Goal: Task Accomplishment & Management: Manage account settings

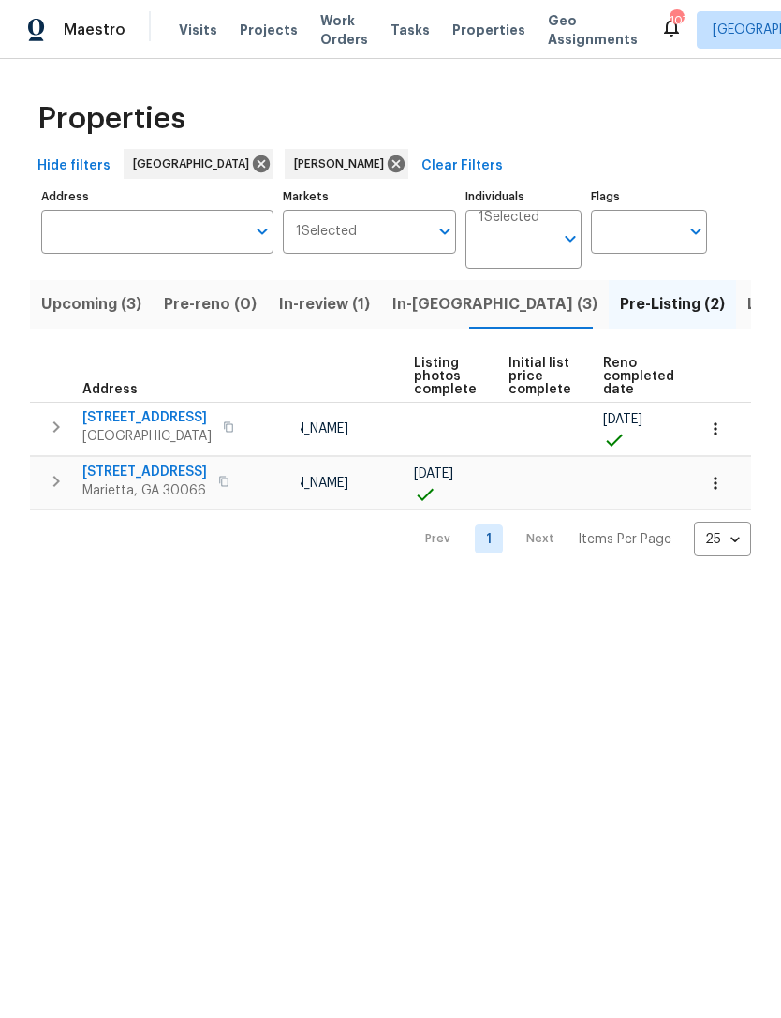
scroll to position [0, 125]
click at [425, 319] on button "In-reno (3)" at bounding box center [495, 304] width 228 height 49
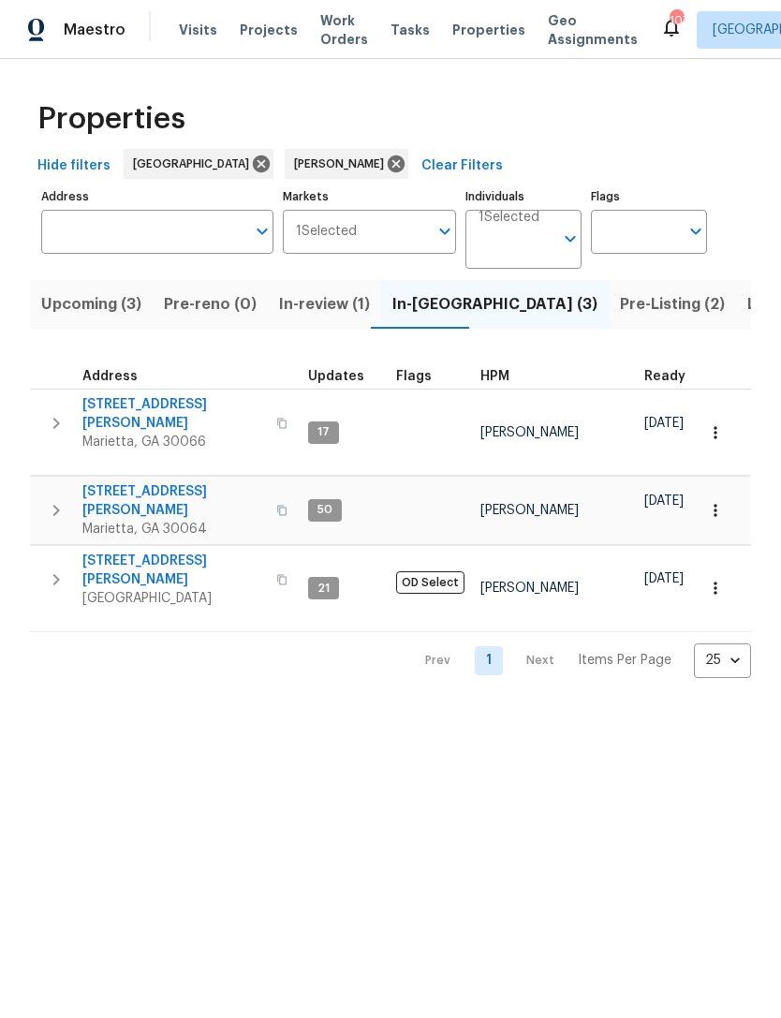
click at [675, 708] on html "Maestro Visits Projects Work Orders Tasks Properties Geo Assignments 107 Atlant…" at bounding box center [390, 354] width 781 height 708
click at [152, 408] on span "4108 Christacy Way" at bounding box center [173, 413] width 183 height 37
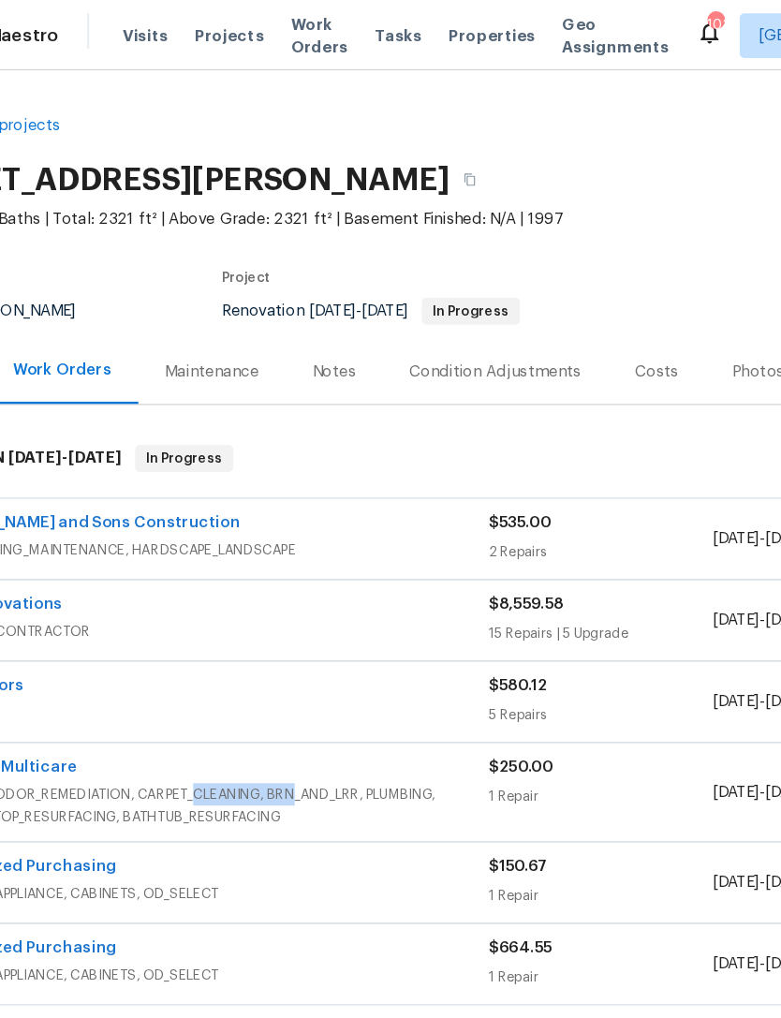
scroll to position [0, 14]
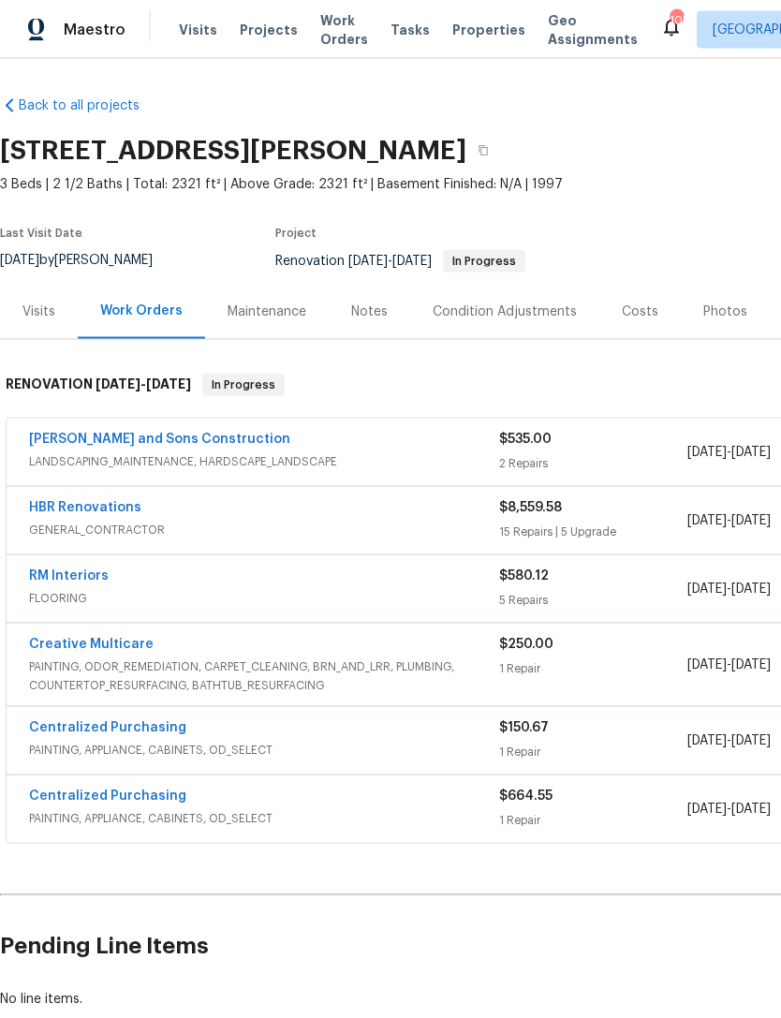
click at [185, 433] on link "Reyes and Sons Construction" at bounding box center [159, 439] width 261 height 13
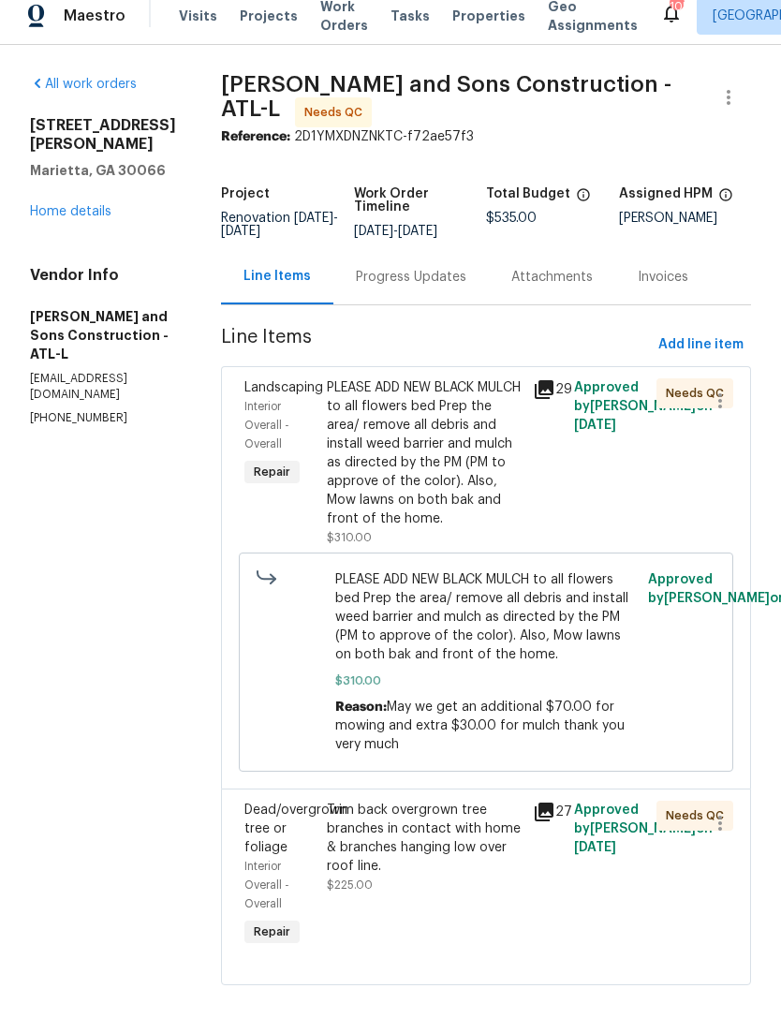
click at [394, 282] on div "Progress Updates" at bounding box center [411, 291] width 111 height 19
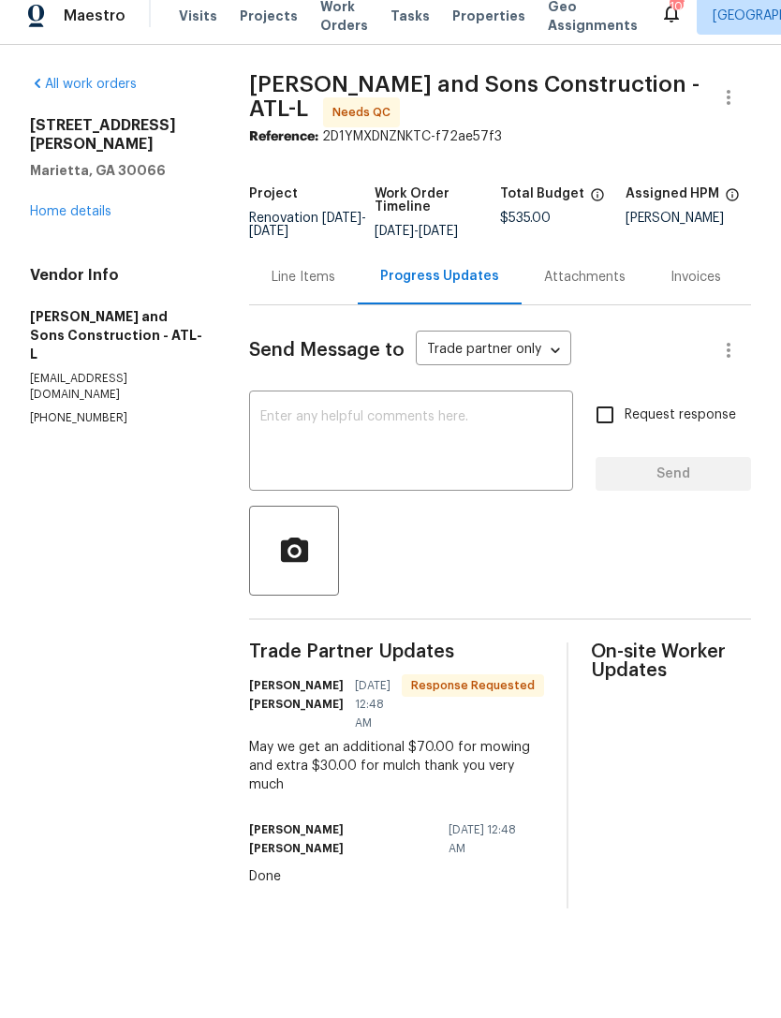
click at [303, 289] on div "Line Items" at bounding box center [304, 291] width 64 height 19
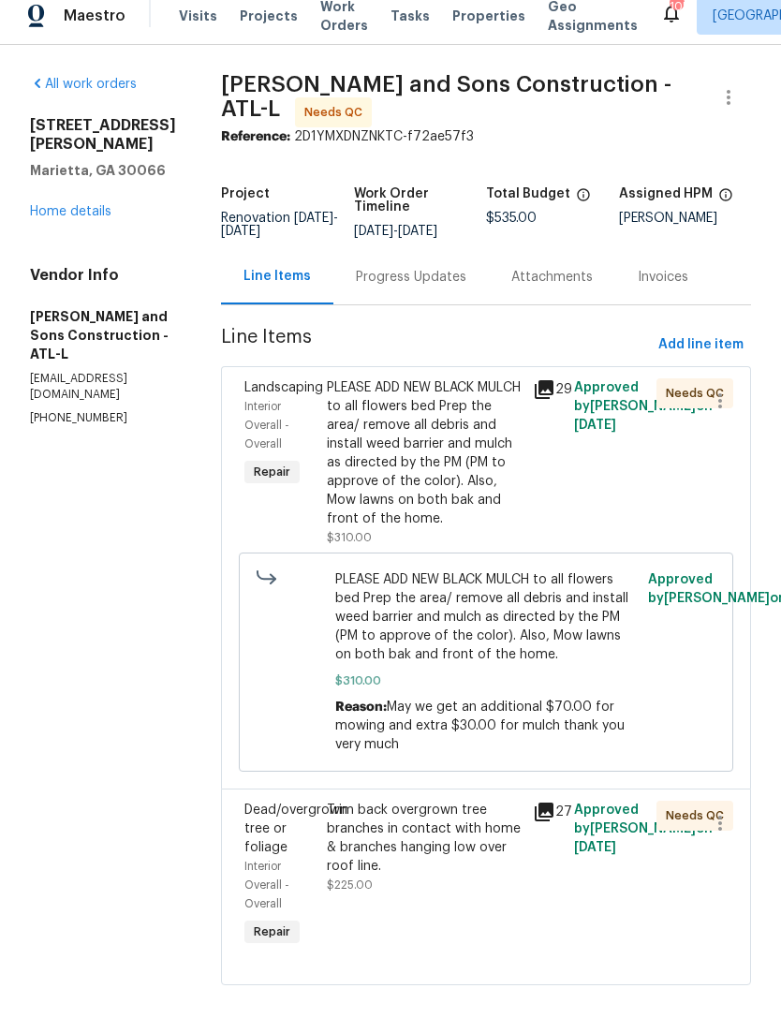
click at [245, 411] on div "Interior Overall - Overall" at bounding box center [280, 439] width 71 height 56
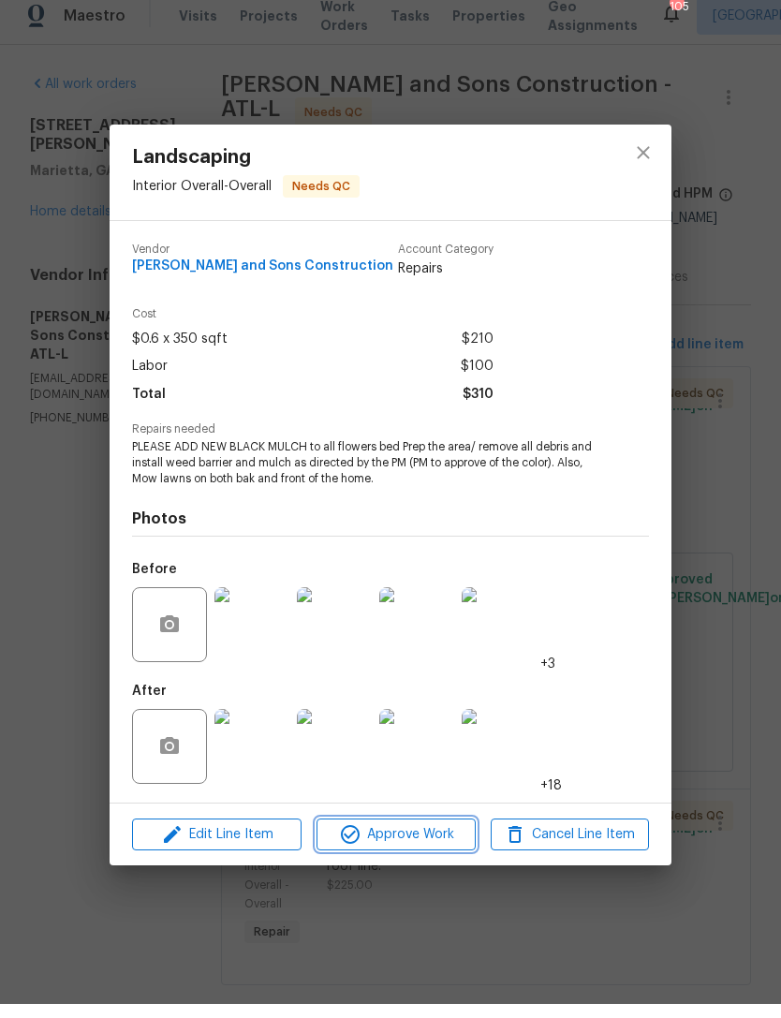
click at [413, 844] on span "Approve Work" at bounding box center [395, 849] width 147 height 23
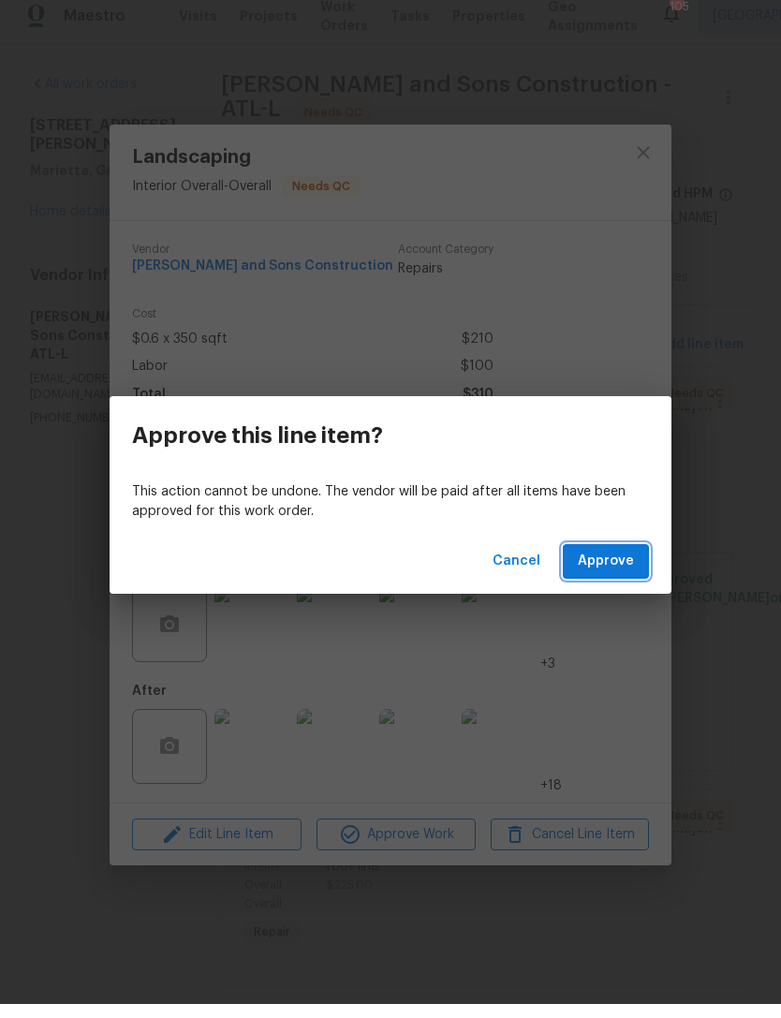
click at [597, 566] on span "Approve" at bounding box center [606, 575] width 56 height 23
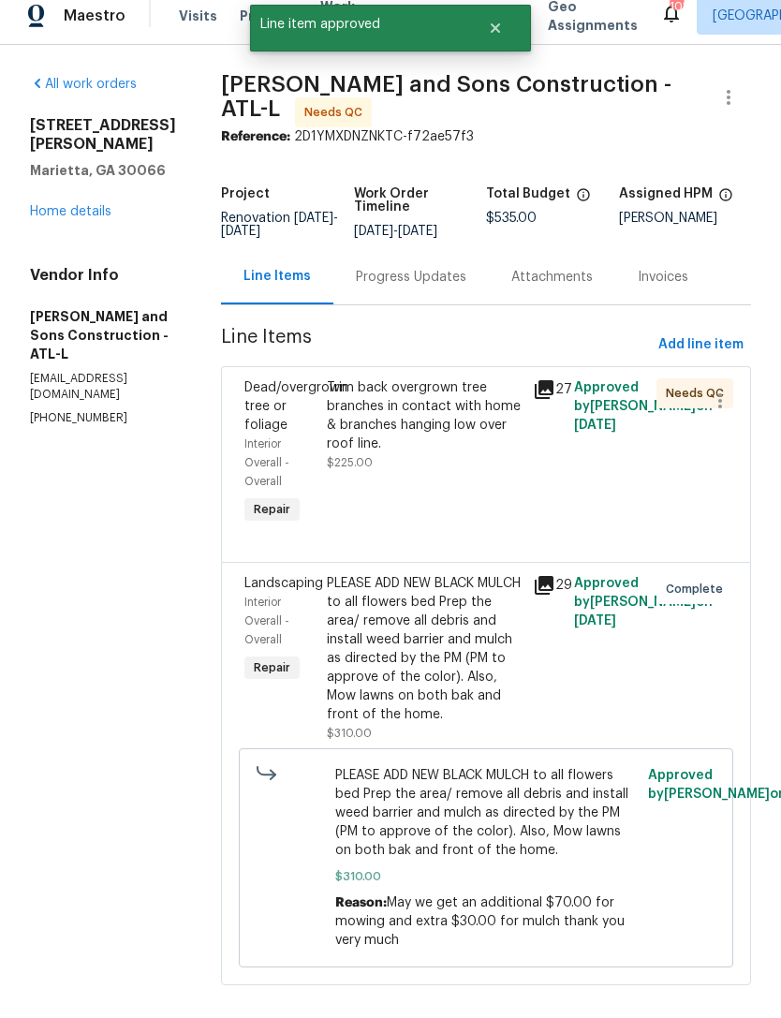
click at [245, 395] on span "Dead/overgrown tree or foliage" at bounding box center [296, 420] width 103 height 51
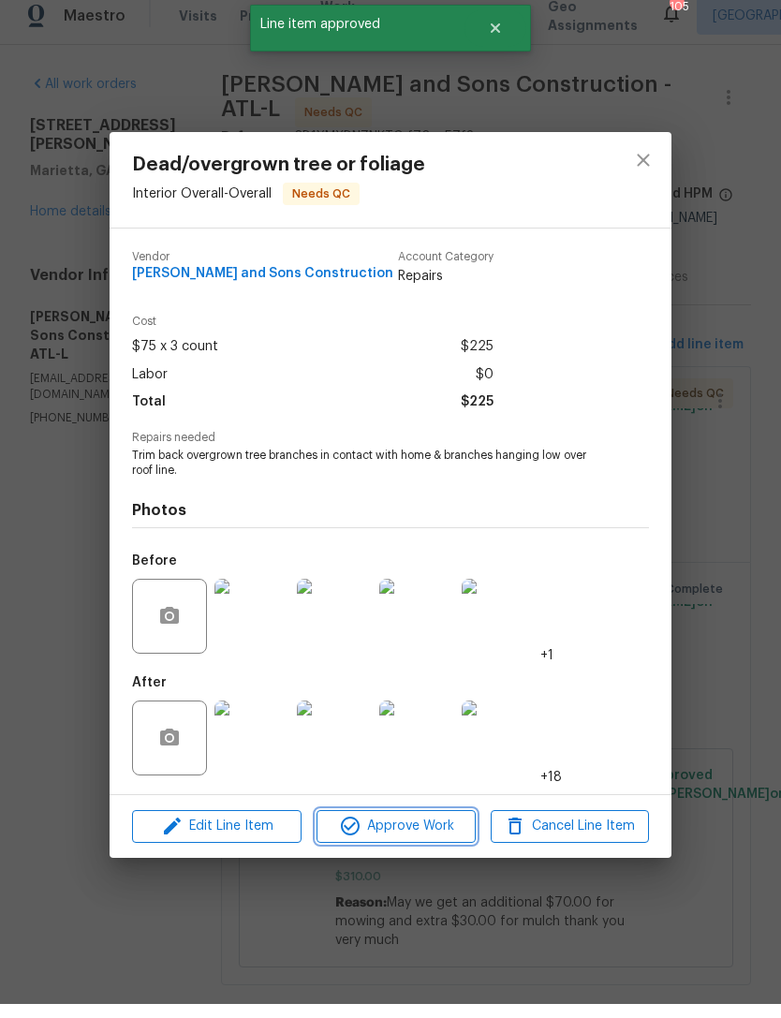
click at [410, 838] on span "Approve Work" at bounding box center [395, 840] width 147 height 23
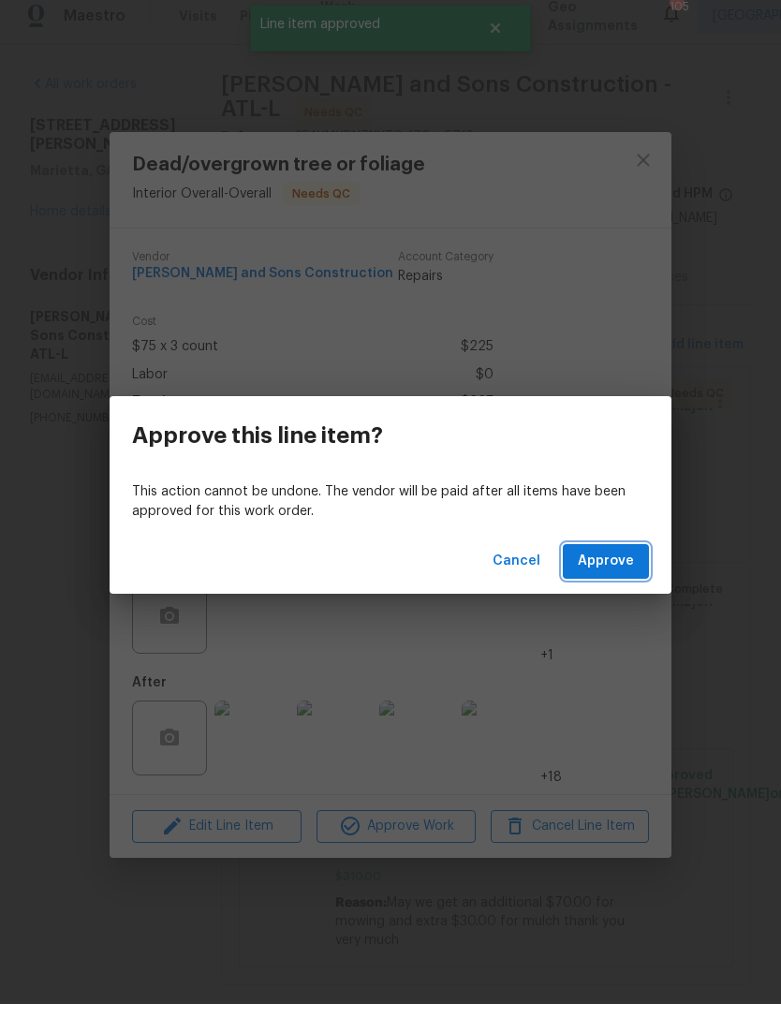
click at [609, 571] on span "Approve" at bounding box center [606, 575] width 56 height 23
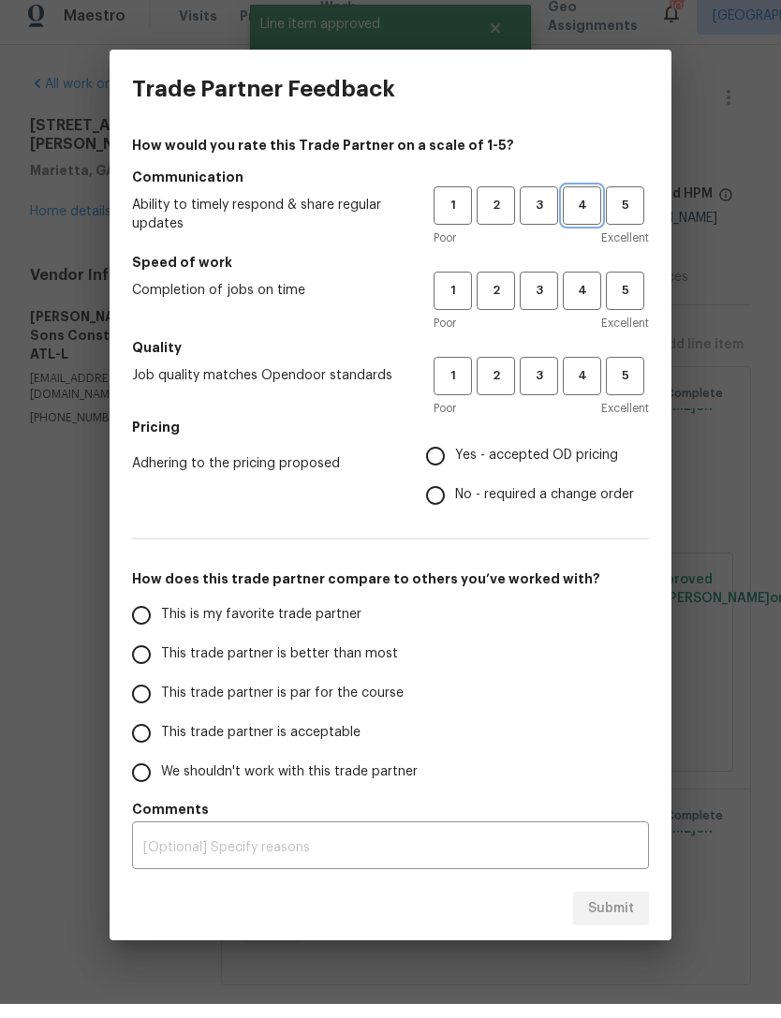
click at [581, 221] on button "4" at bounding box center [582, 219] width 38 height 38
click at [586, 305] on button "4" at bounding box center [582, 305] width 38 height 38
click at [581, 380] on span "4" at bounding box center [582, 390] width 35 height 22
click at [445, 473] on input "Yes - accepted OD pricing" at bounding box center [435, 470] width 39 height 39
radio input "true"
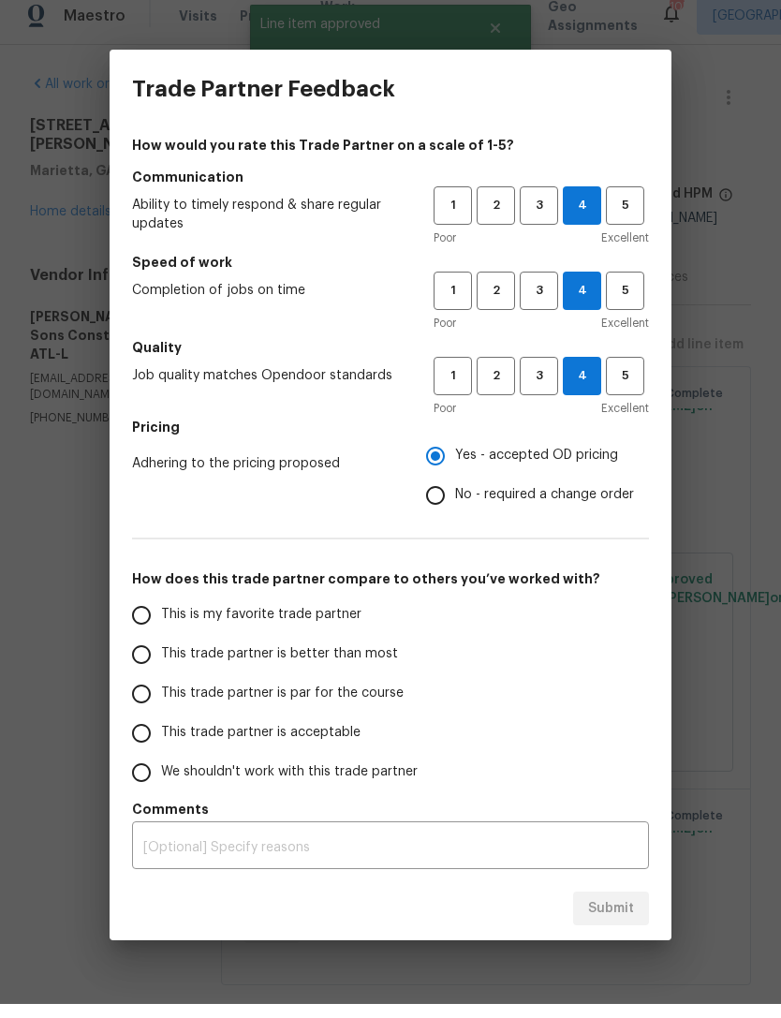
click at [440, 513] on input "No - required a change order" at bounding box center [435, 509] width 39 height 39
radio input "true"
click at [150, 740] on input "This trade partner is acceptable" at bounding box center [141, 747] width 39 height 39
click at [605, 919] on span "Submit" at bounding box center [611, 923] width 46 height 23
radio input "true"
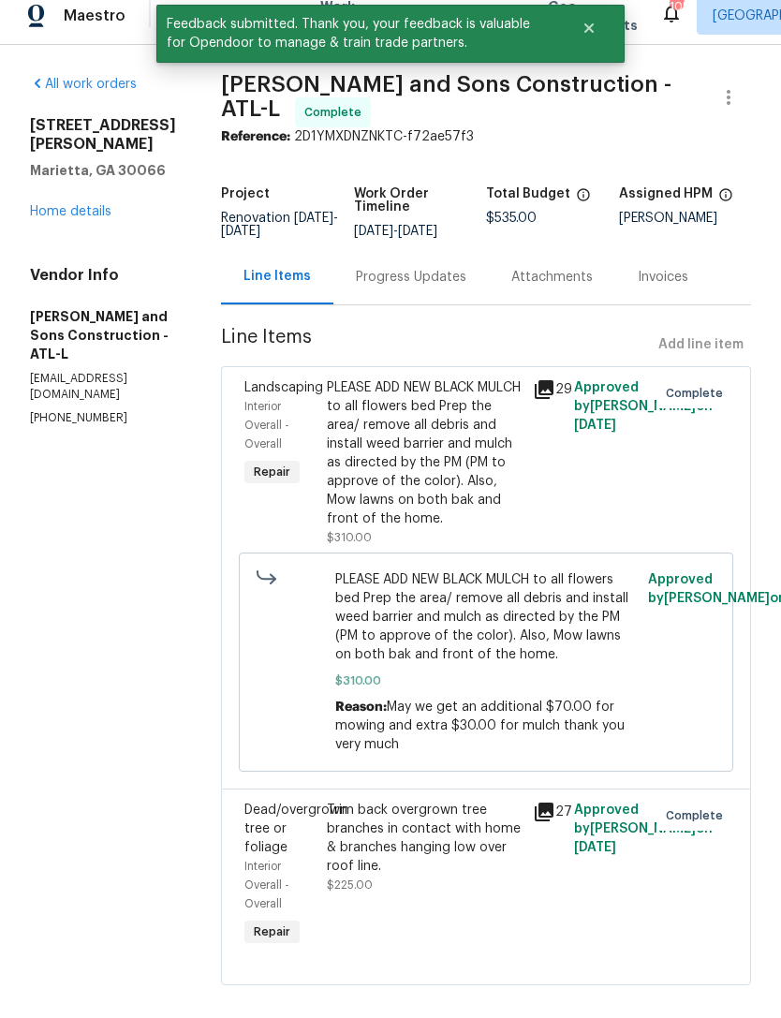
click at [68, 232] on link "Home details" at bounding box center [71, 225] width 82 height 13
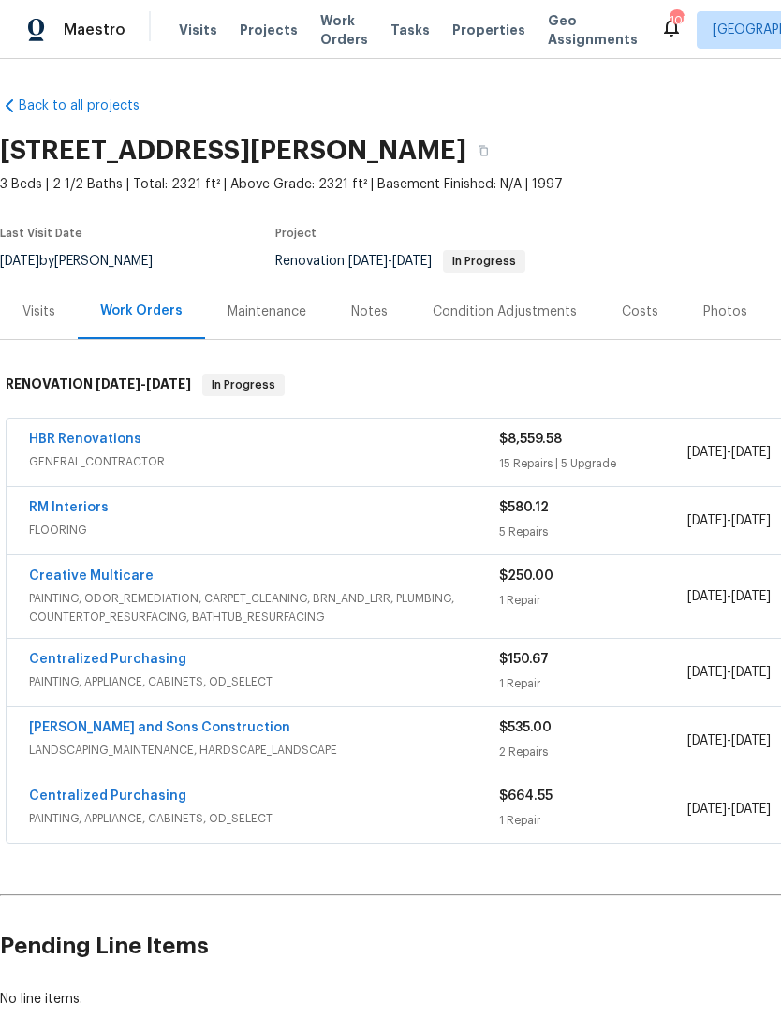
click at [303, 433] on div "HBR Renovations" at bounding box center [264, 441] width 470 height 22
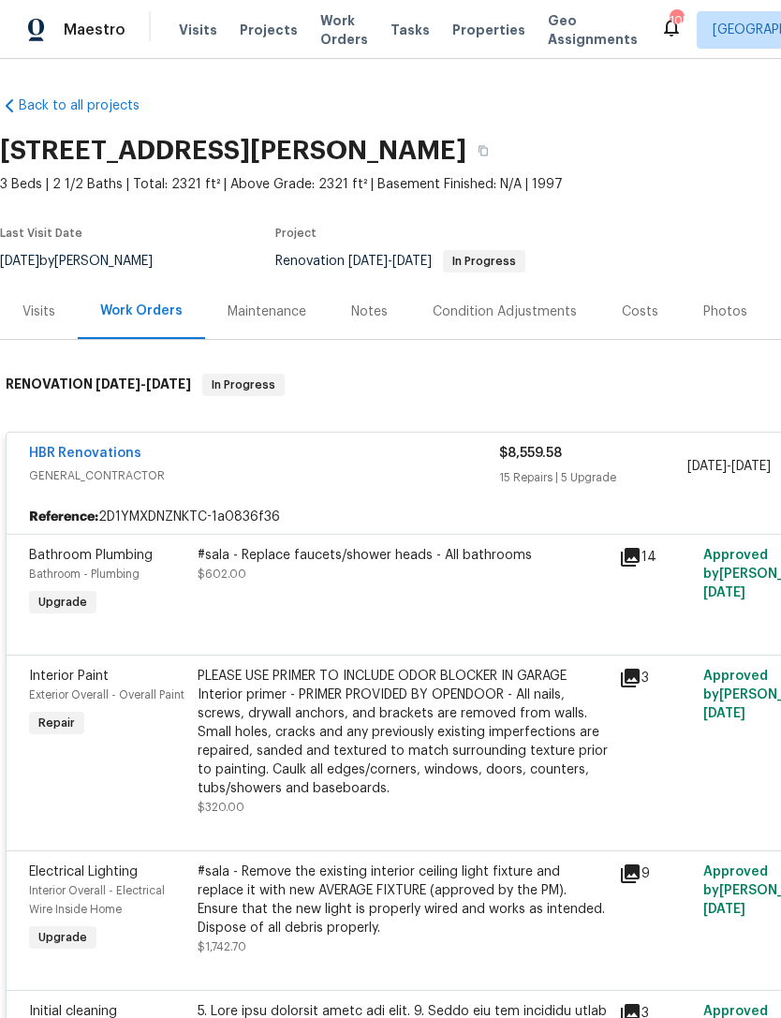
click at [105, 447] on link "HBR Renovations" at bounding box center [85, 453] width 112 height 13
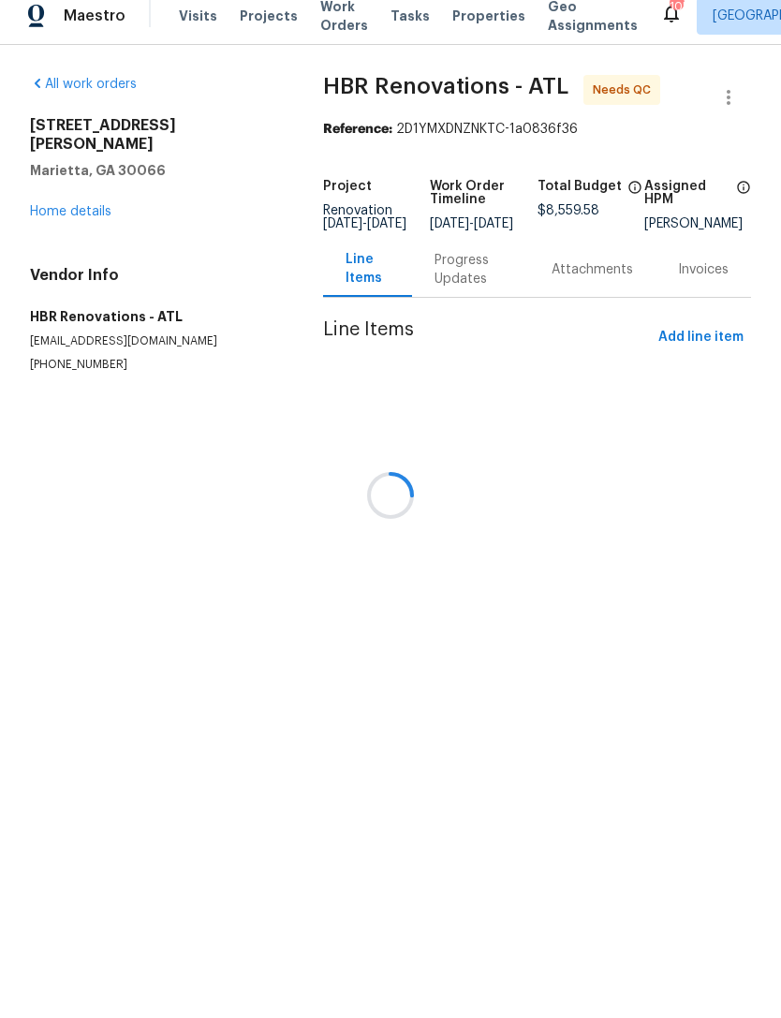
scroll to position [13, 0]
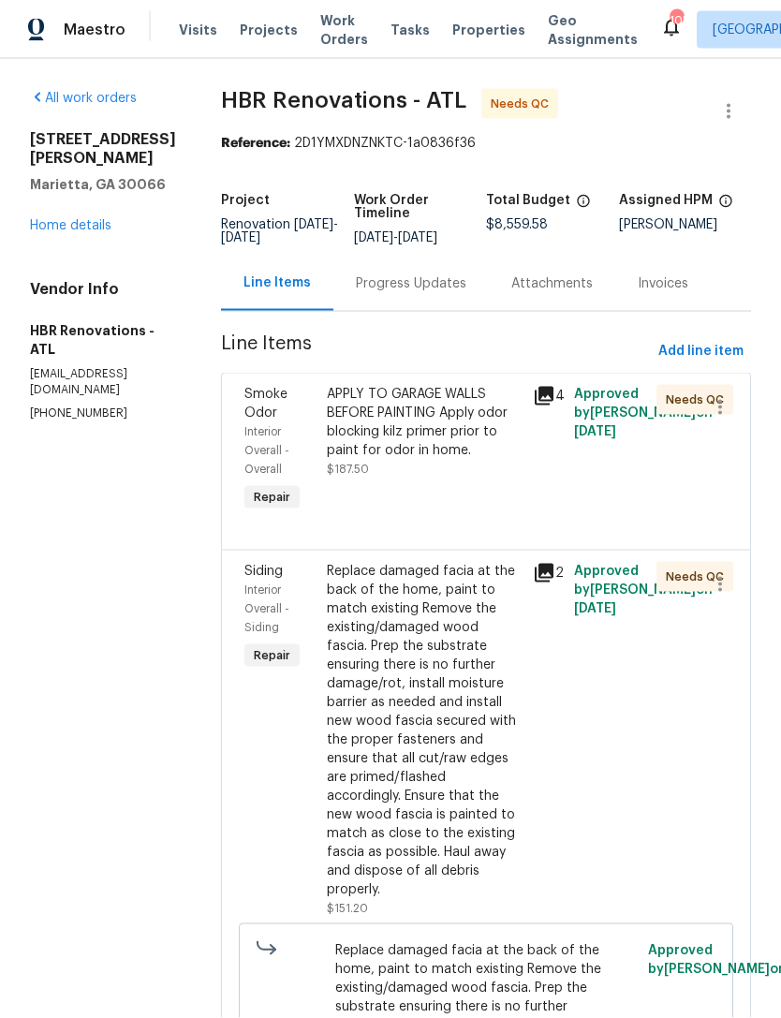
click at [419, 296] on div "Progress Updates" at bounding box center [412, 283] width 156 height 55
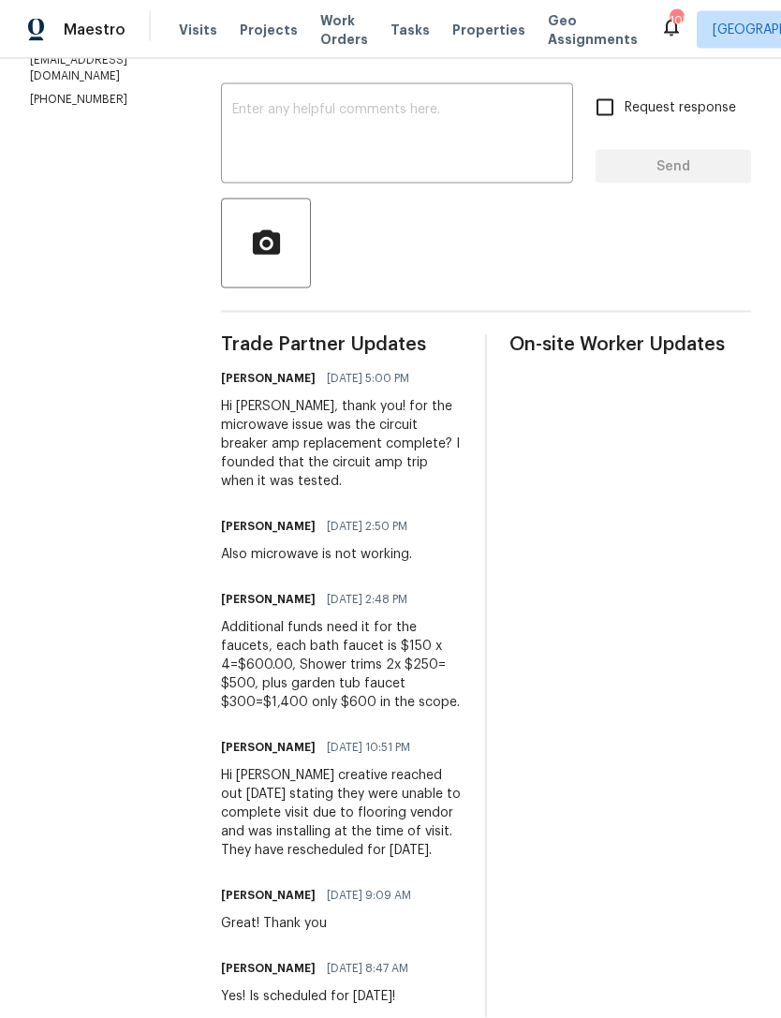
scroll to position [315, 0]
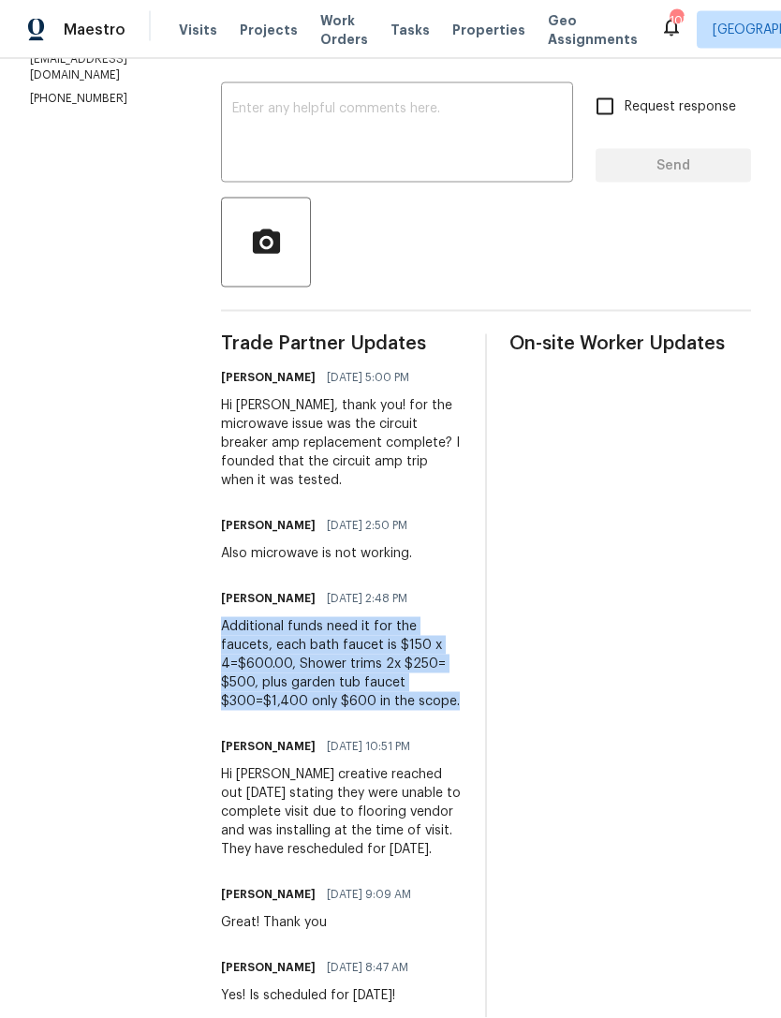
copy div "Additional funds need it for the faucets, each bath faucet is $150 x 4=$600.00,…"
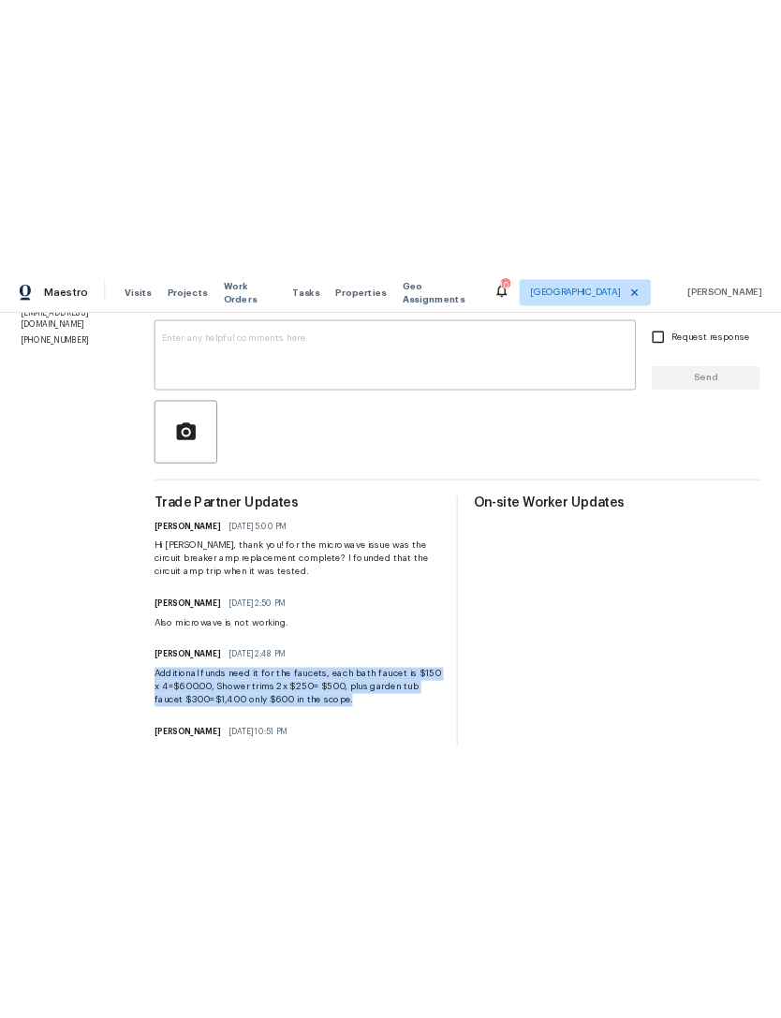
scroll to position [14, 0]
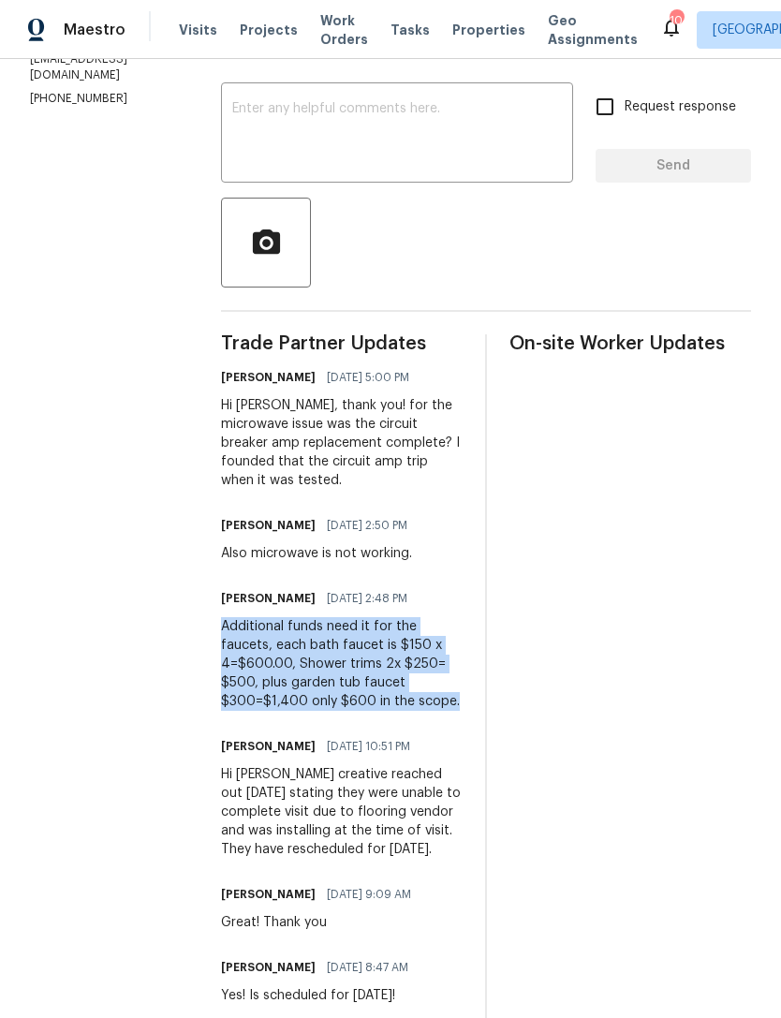
copy div "Additional funds need it for the faucets, each bath faucet is $150 x 4=$600.00,…"
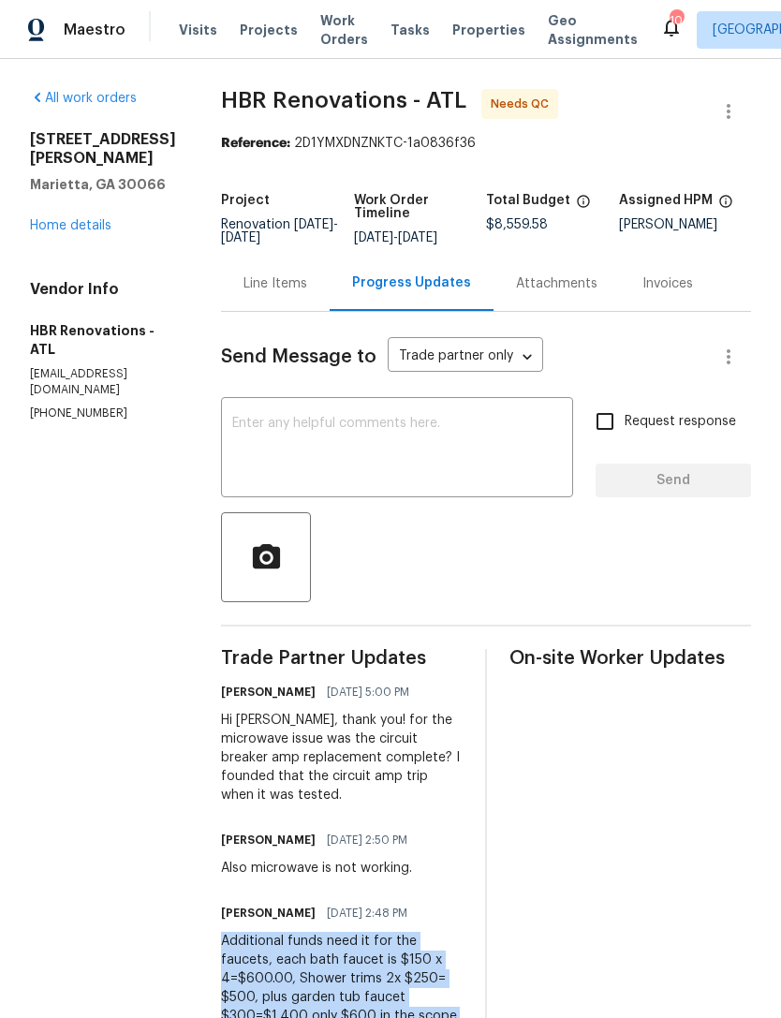
scroll to position [0, 0]
click at [292, 290] on div "Line Items" at bounding box center [276, 283] width 64 height 19
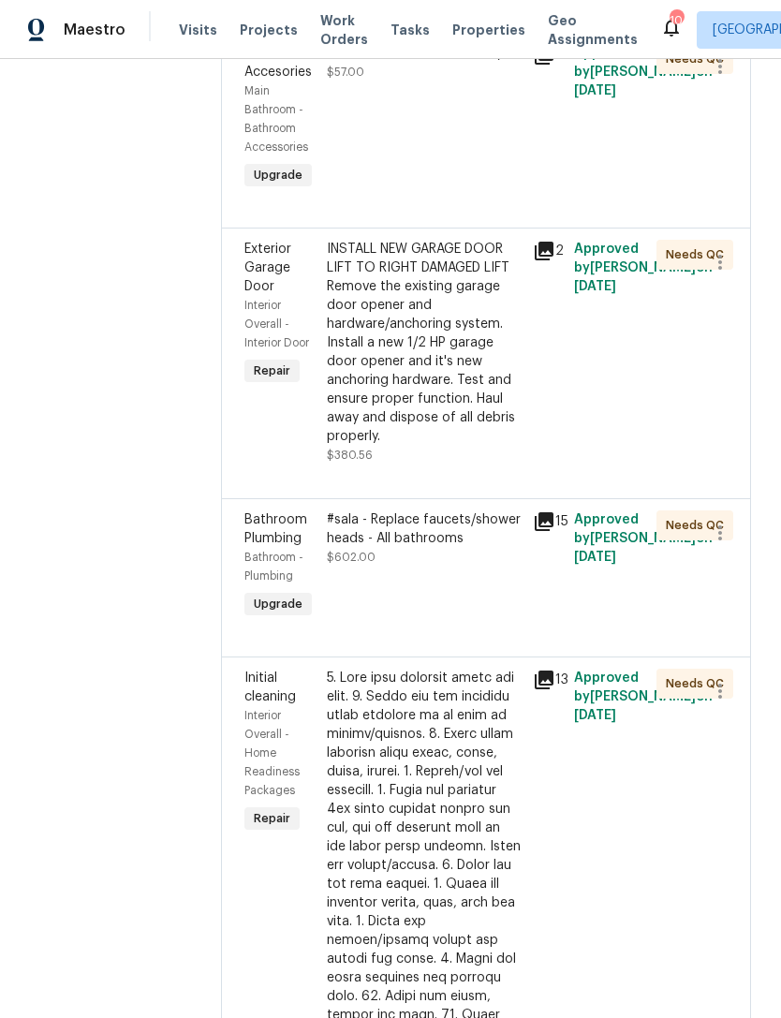
scroll to position [2099, 0]
click at [266, 510] on div "Bathroom Plumbing" at bounding box center [280, 528] width 71 height 37
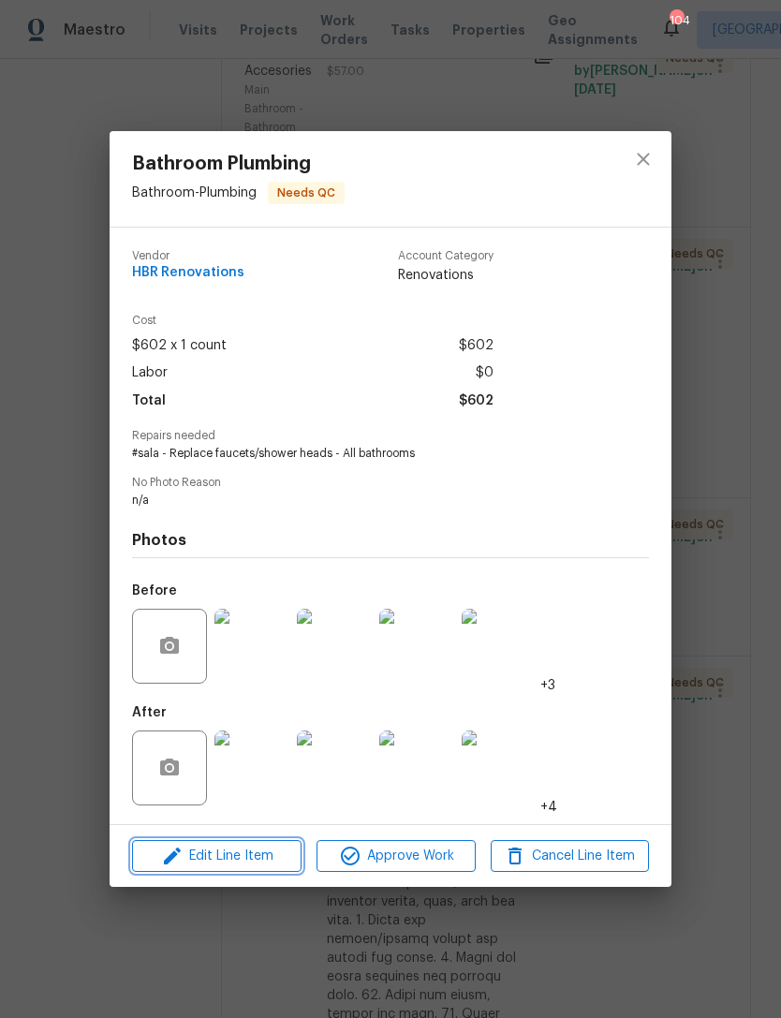
click at [255, 856] on span "Edit Line Item" at bounding box center [217, 856] width 158 height 23
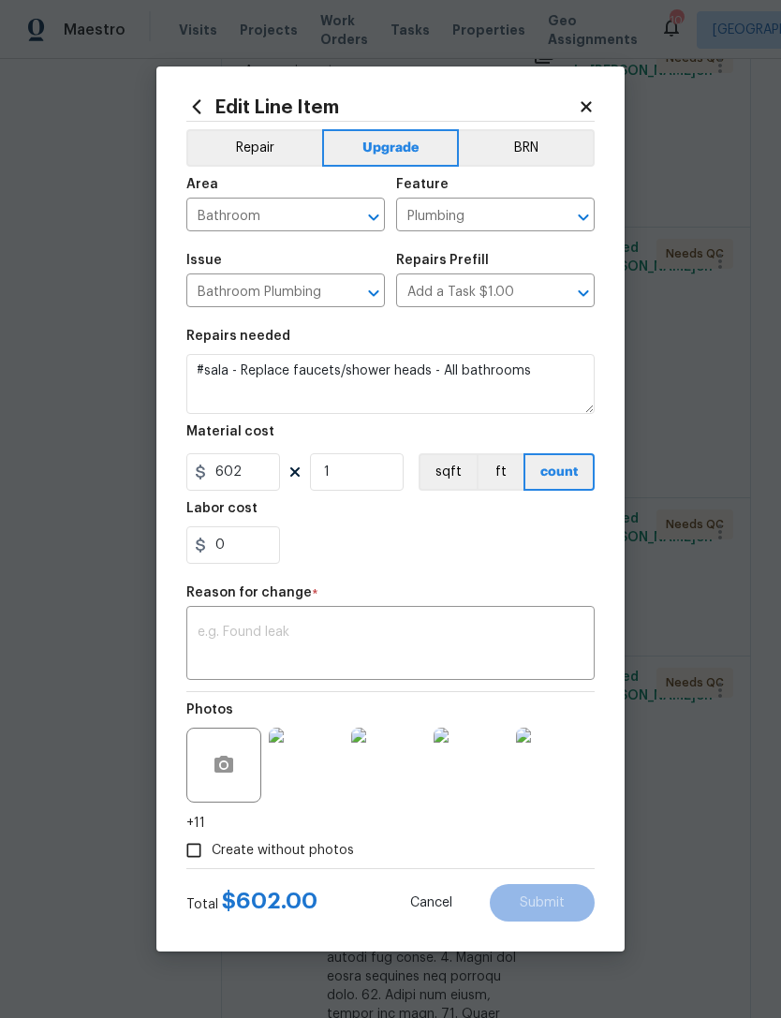
click at [308, 633] on textarea at bounding box center [391, 645] width 386 height 39
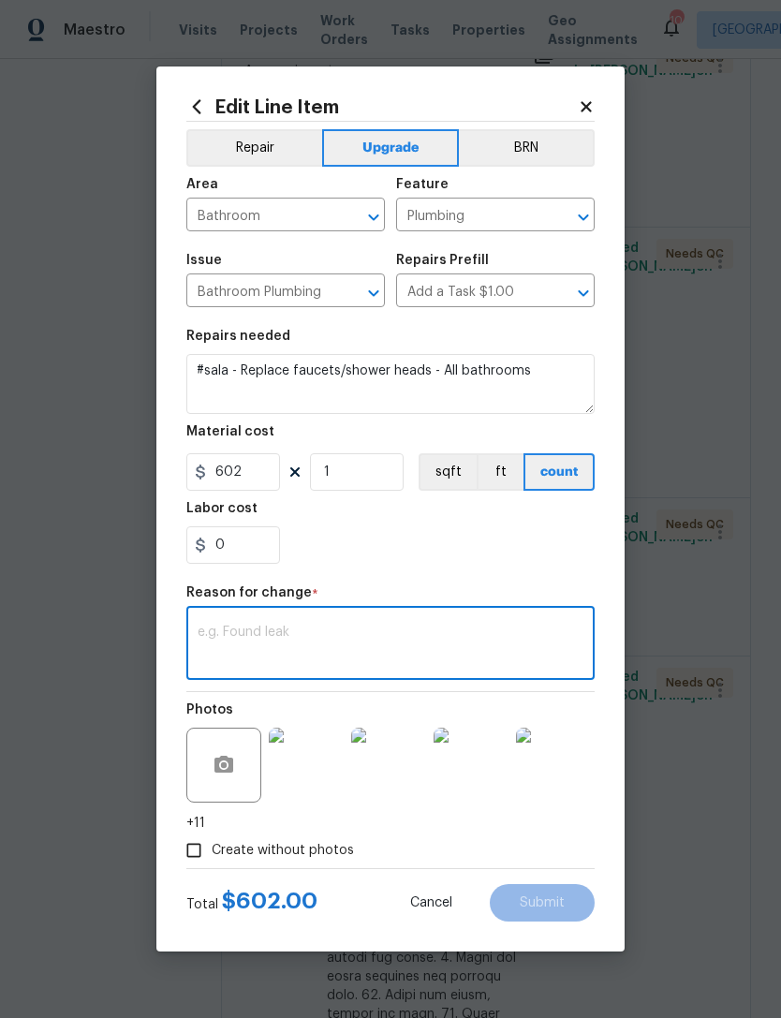
click at [299, 631] on textarea at bounding box center [391, 645] width 386 height 39
paste textarea "Additional funds need it for the faucets, each bath faucet is $150 x 4=$600.00,…"
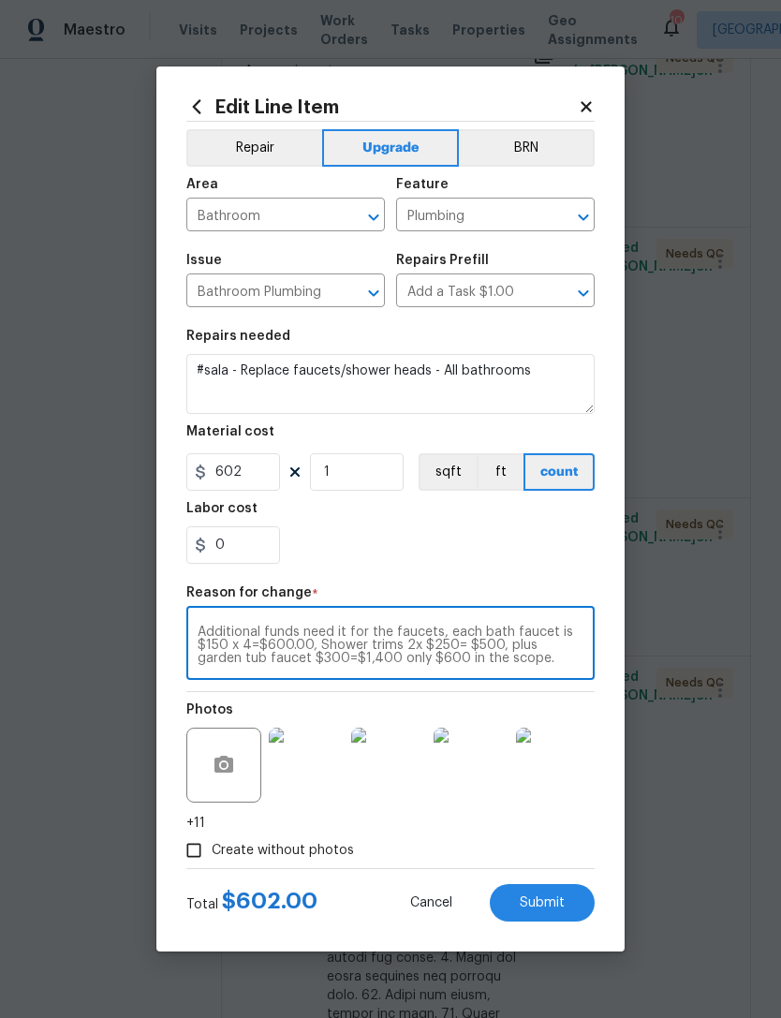
type textarea "Additional funds need it for the faucets, each bath faucet is $150 x 4=$600.00,…"
click at [245, 553] on input "0" at bounding box center [233, 545] width 94 height 37
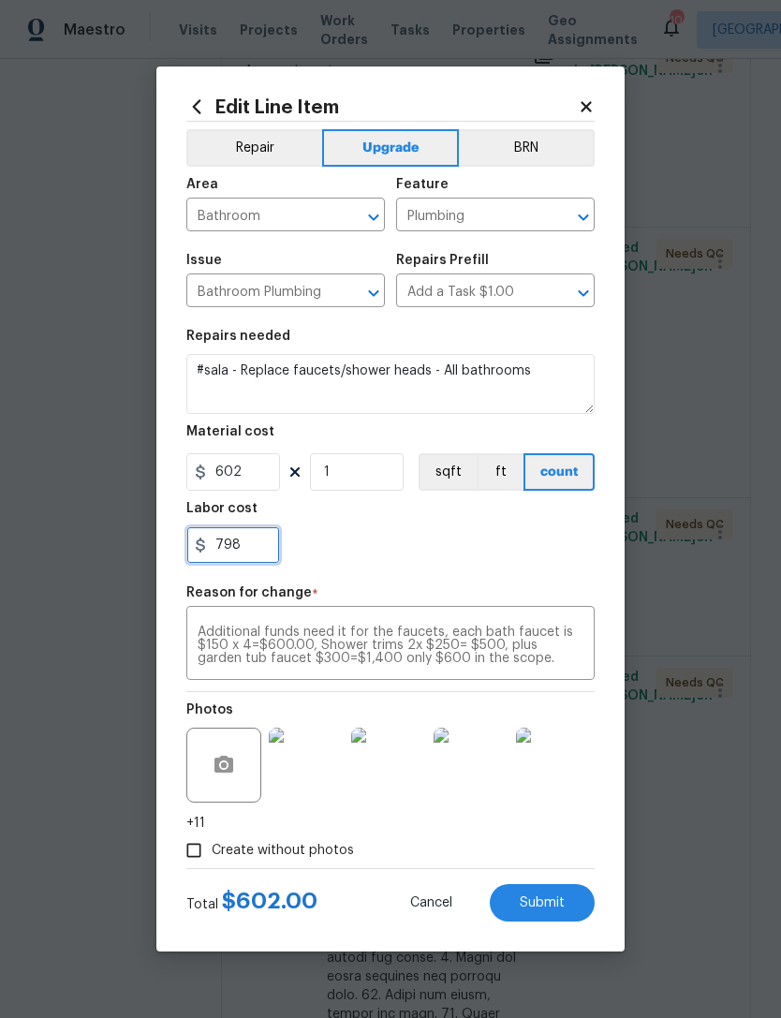
type input "798"
click at [480, 542] on div "798" at bounding box center [390, 545] width 408 height 37
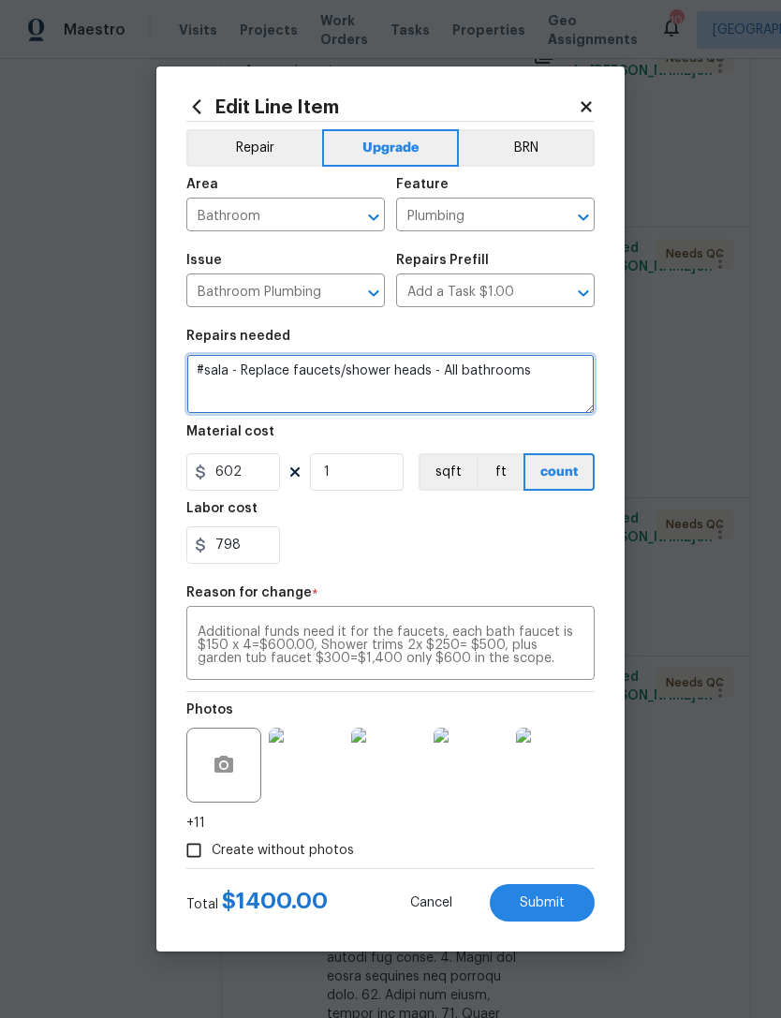
click at [547, 382] on textarea "#sala - Replace faucets/shower heads - All bathrooms" at bounding box center [390, 384] width 408 height 60
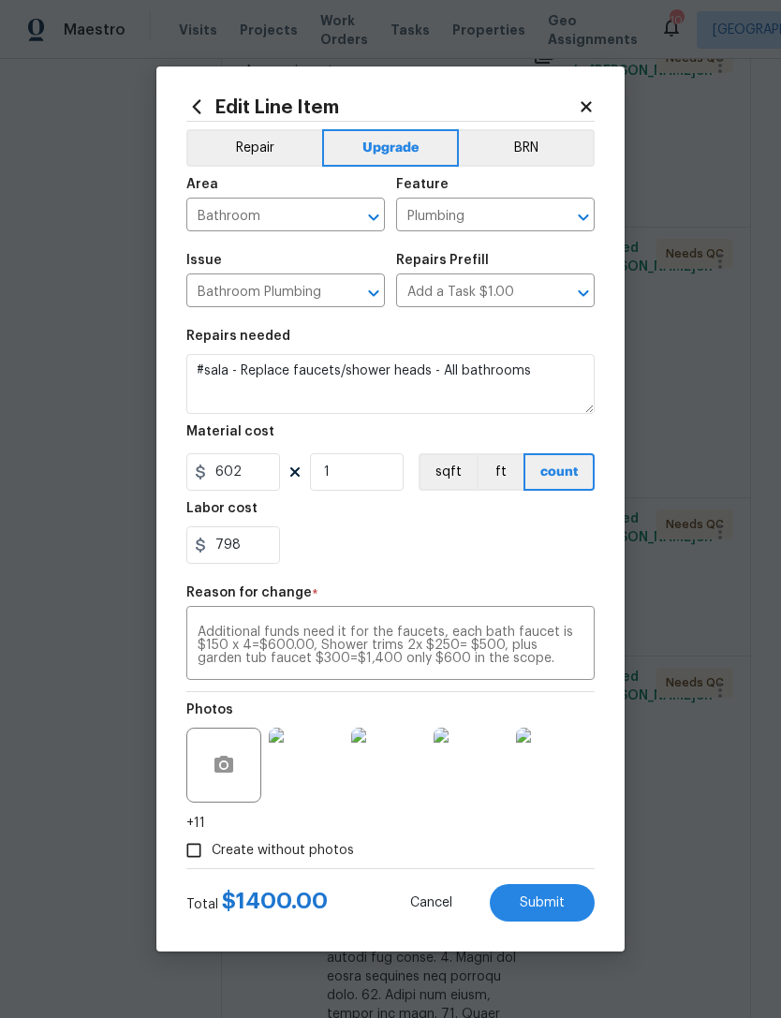
click at [529, 542] on div "798" at bounding box center [390, 545] width 408 height 37
click at [538, 900] on span "Submit" at bounding box center [542, 904] width 45 height 14
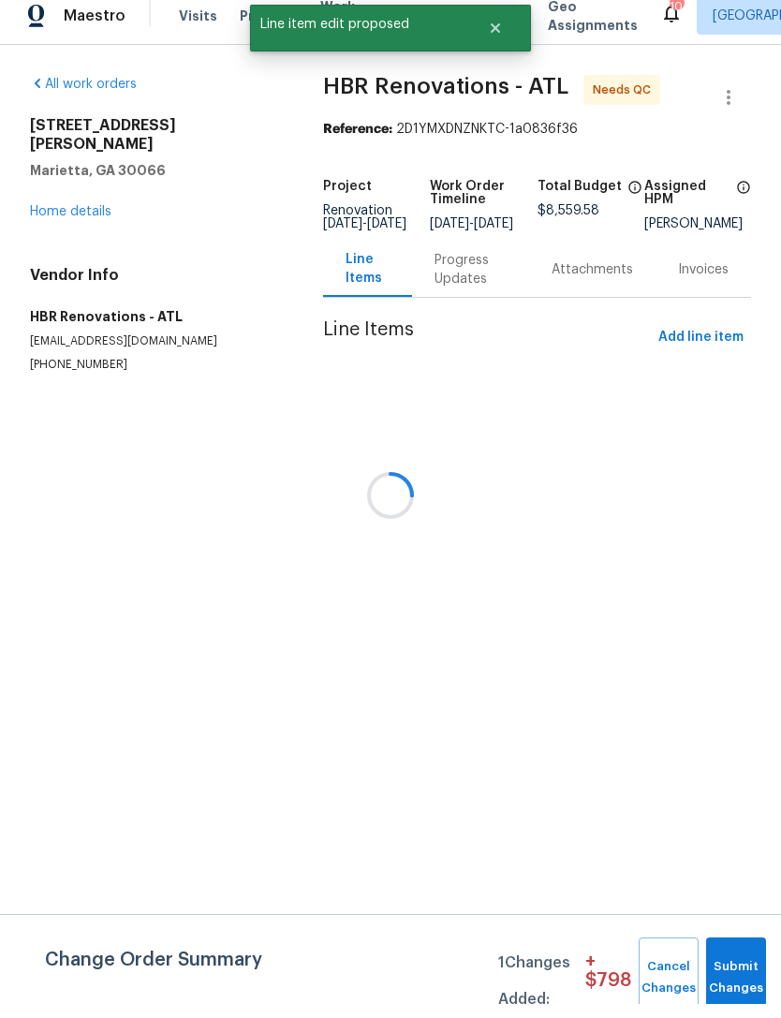
scroll to position [14, 0]
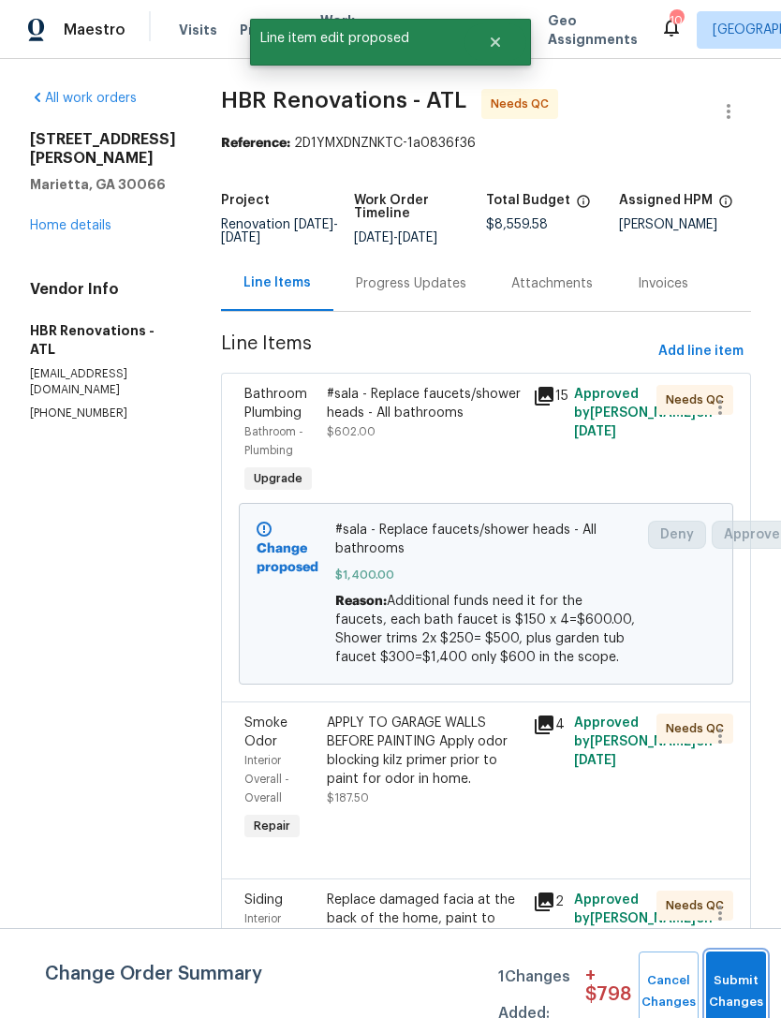
click at [738, 980] on button "Submit Changes" at bounding box center [736, 992] width 60 height 81
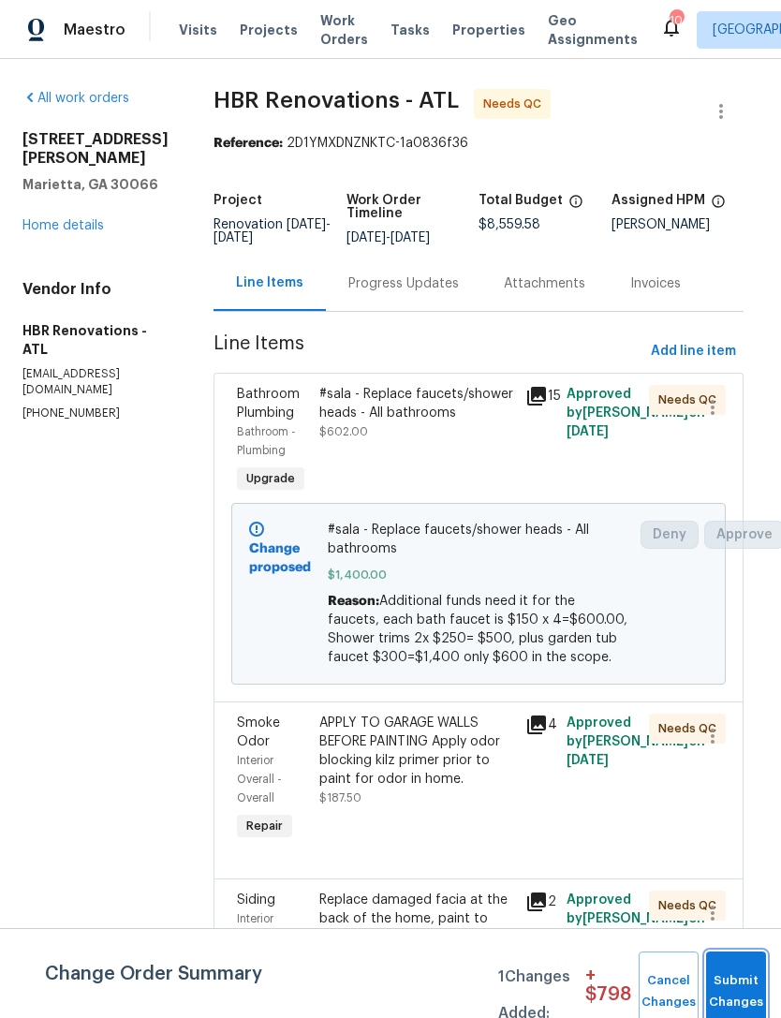
scroll to position [0, 7]
click at [730, 989] on span "Submit Changes" at bounding box center [736, 992] width 41 height 43
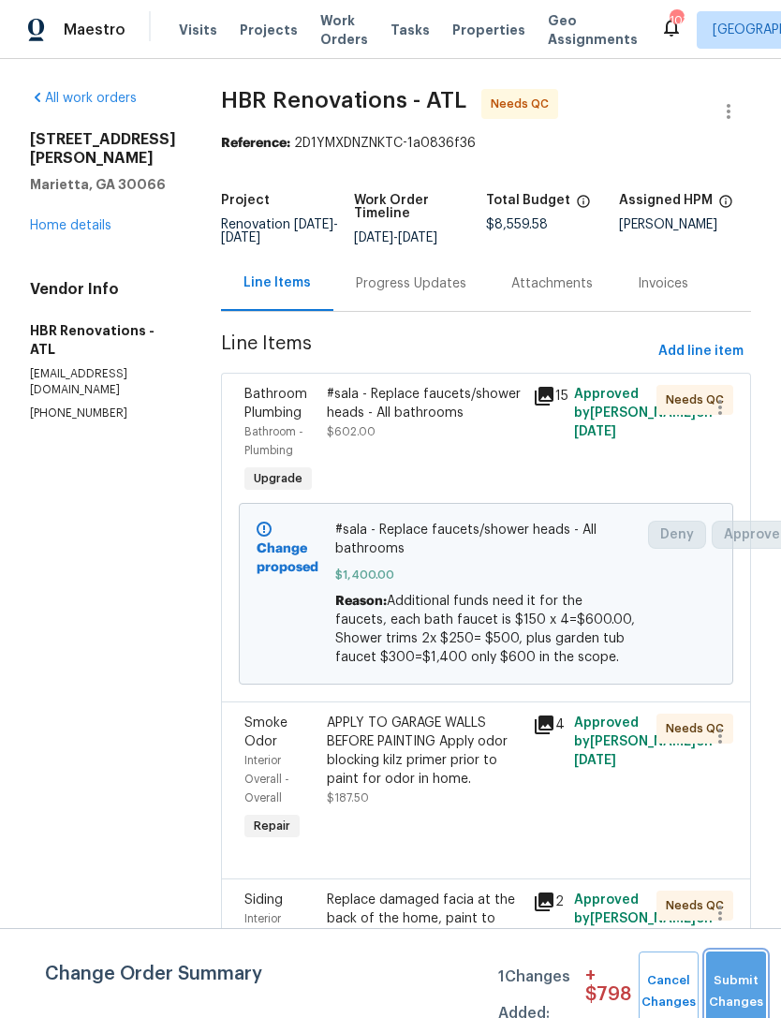
click at [738, 973] on button "Submit Changes" at bounding box center [736, 992] width 60 height 81
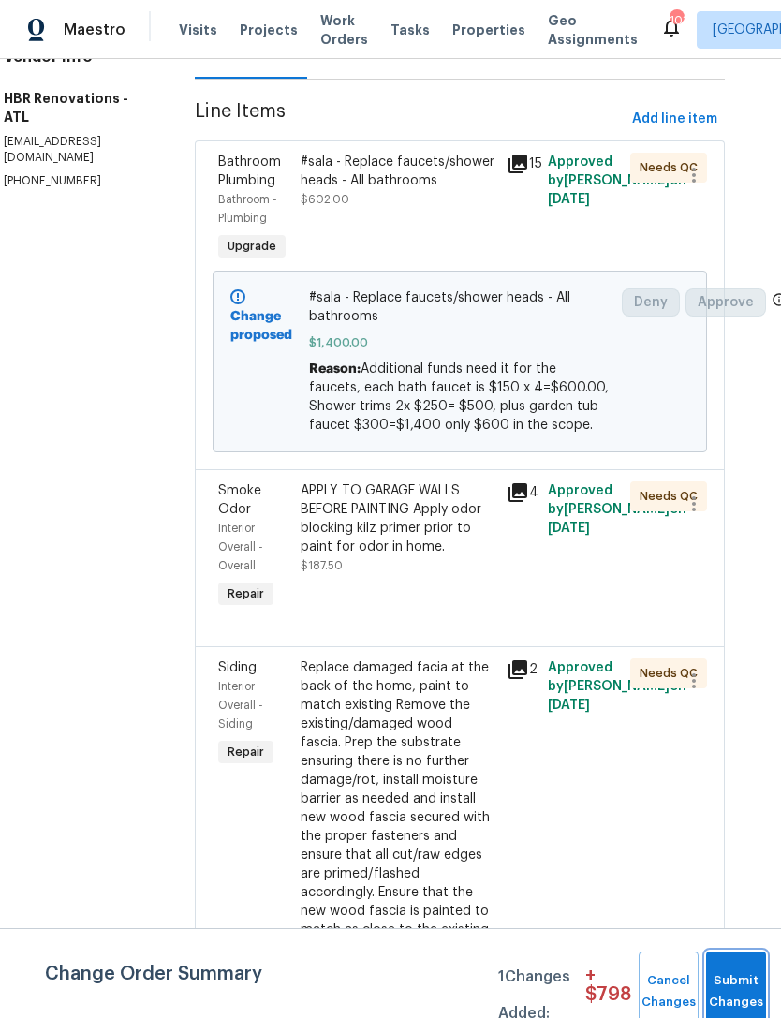
scroll to position [233, 26]
click at [731, 987] on button "Submit Changes" at bounding box center [736, 992] width 60 height 81
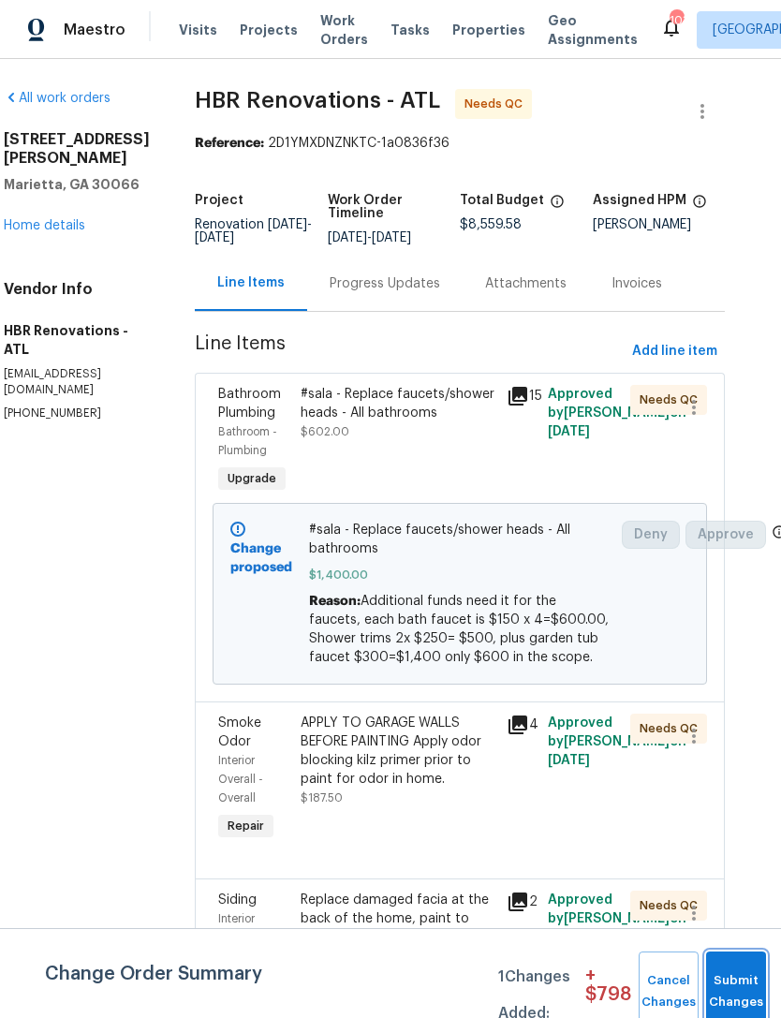
scroll to position [0, 26]
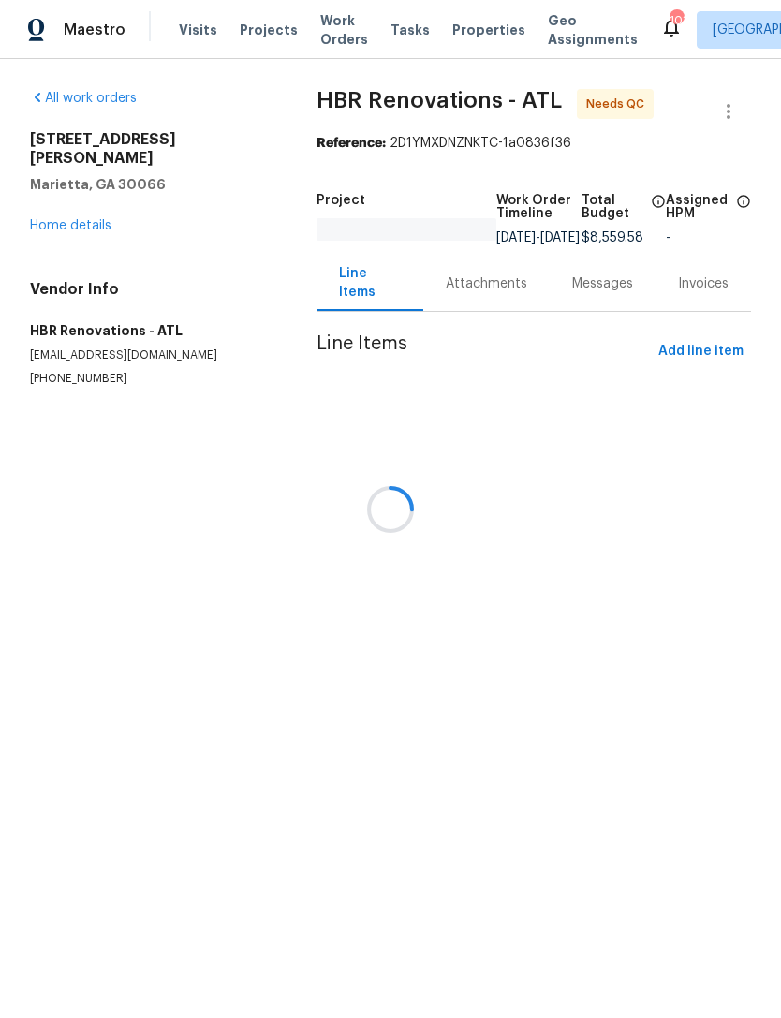
click at [82, 205] on div at bounding box center [390, 509] width 781 height 1018
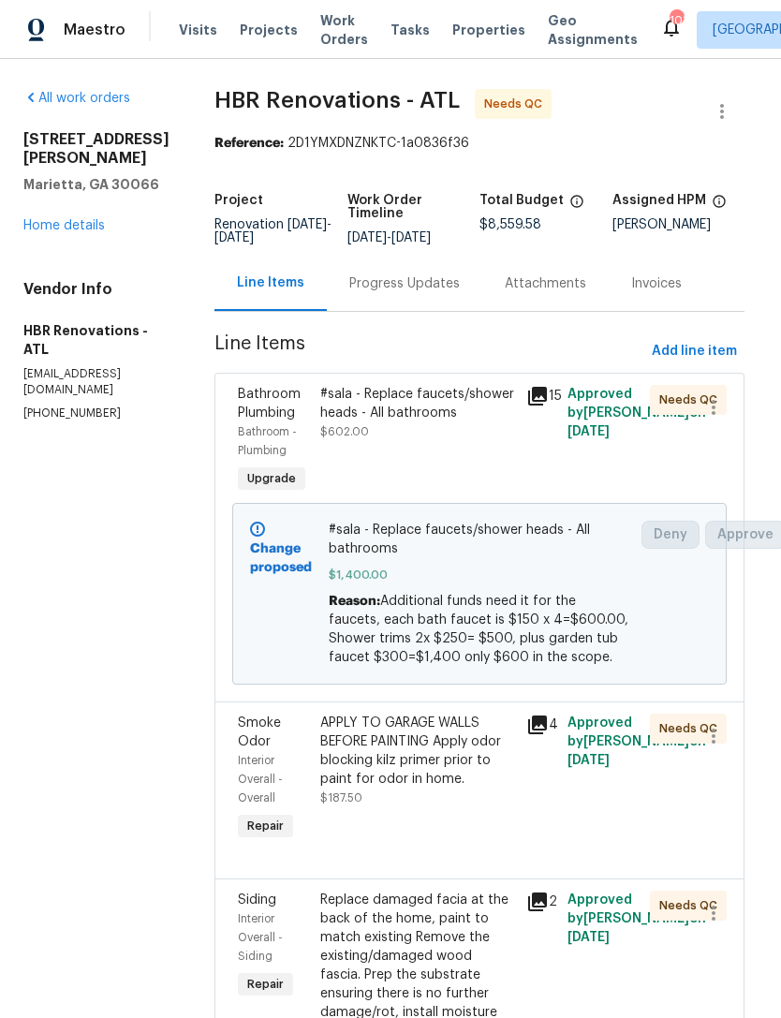
scroll to position [0, 7]
click at [79, 231] on link "Home details" at bounding box center [64, 225] width 82 height 13
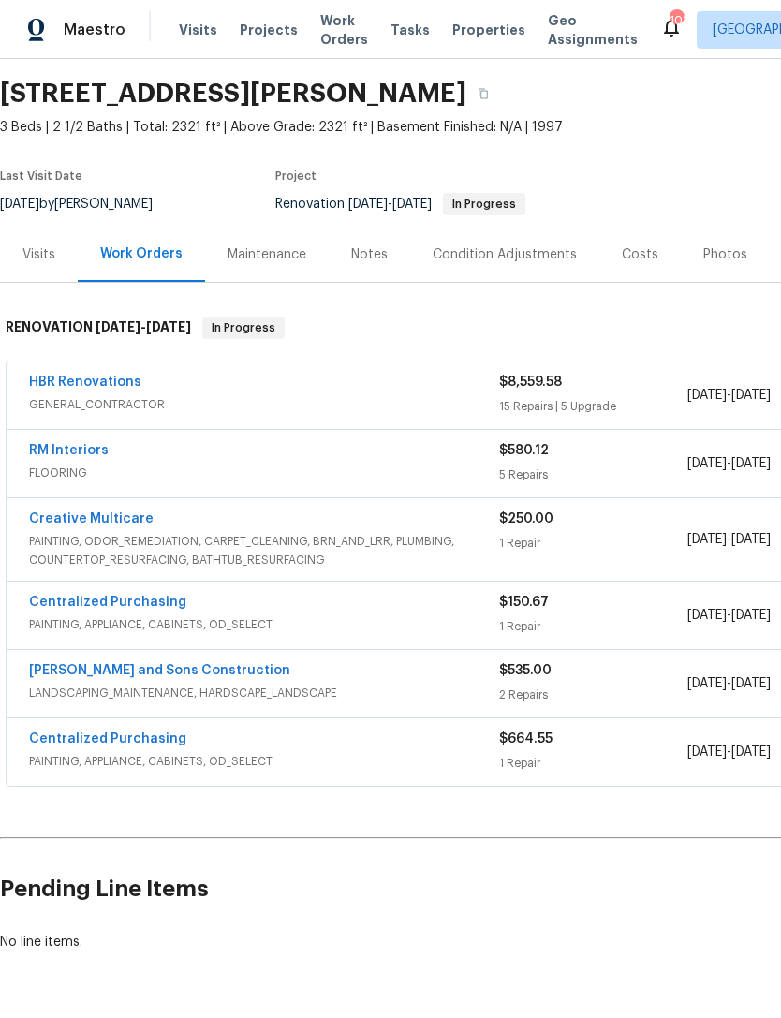
scroll to position [57, 0]
click at [125, 516] on link "Creative Multicare" at bounding box center [91, 518] width 125 height 13
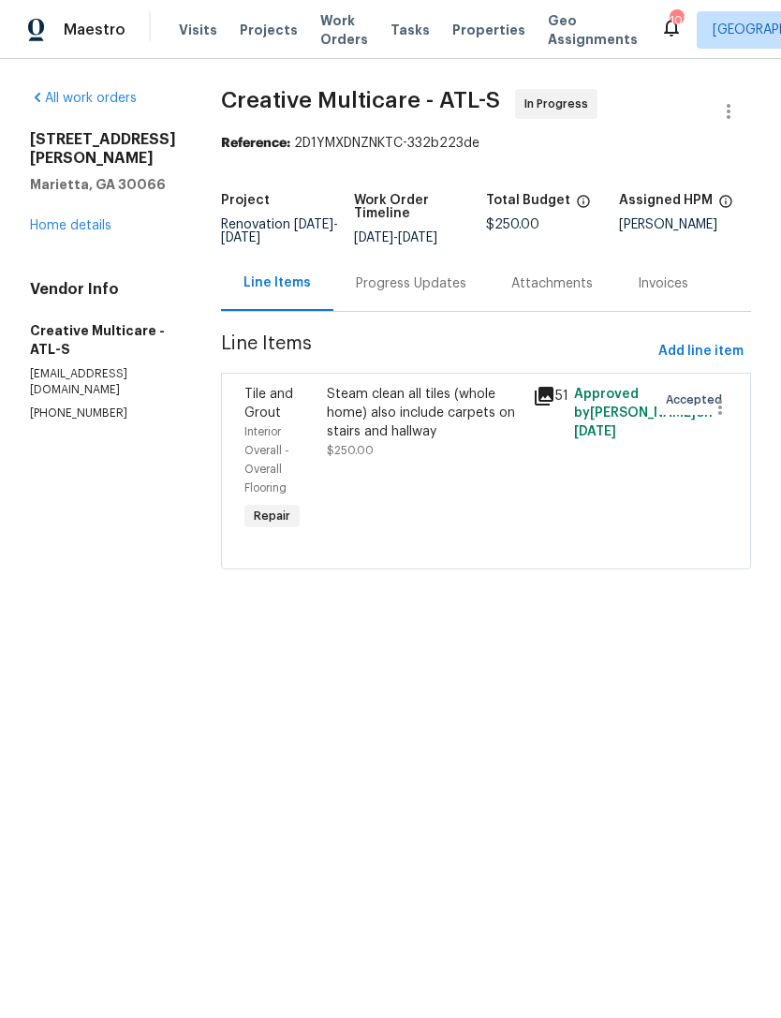
click at [444, 293] on div "Progress Updates" at bounding box center [411, 283] width 111 height 19
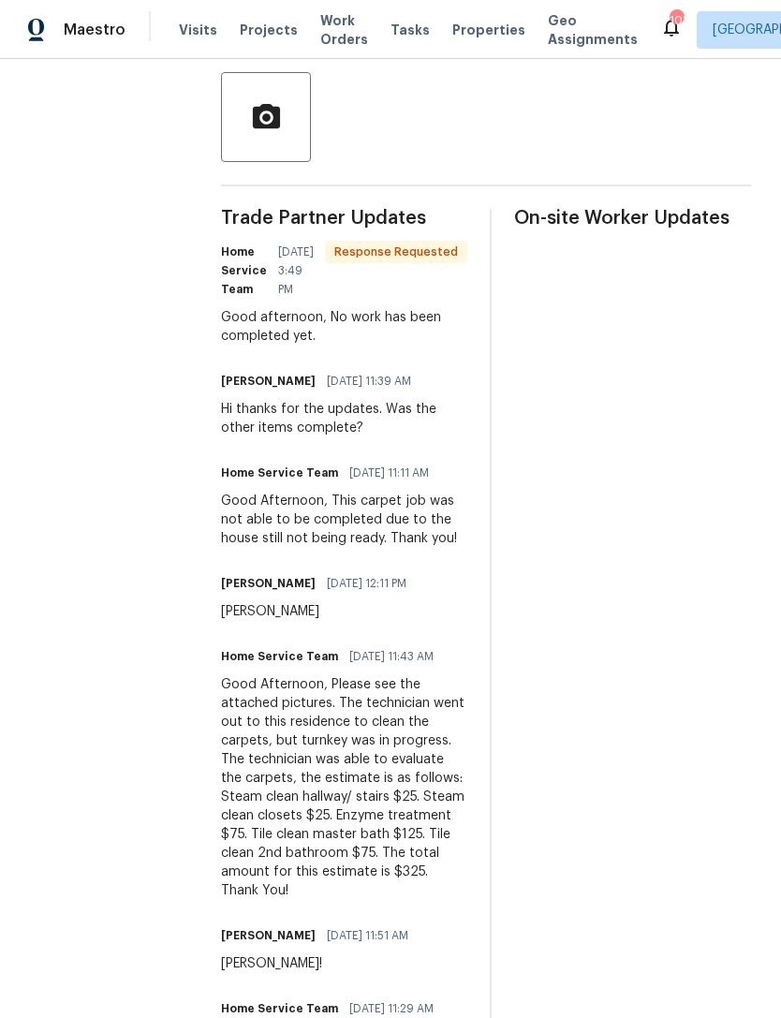
scroll to position [452, 0]
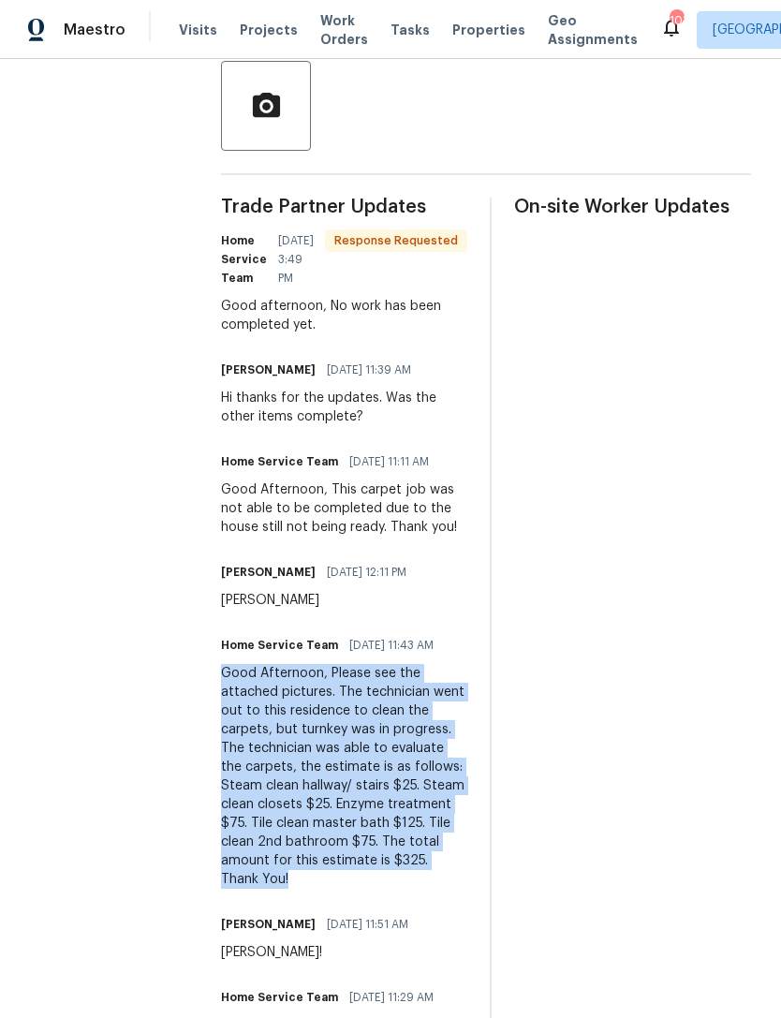
copy div "Good Afternoon, Please see the attached pictures. The technician went out to th…"
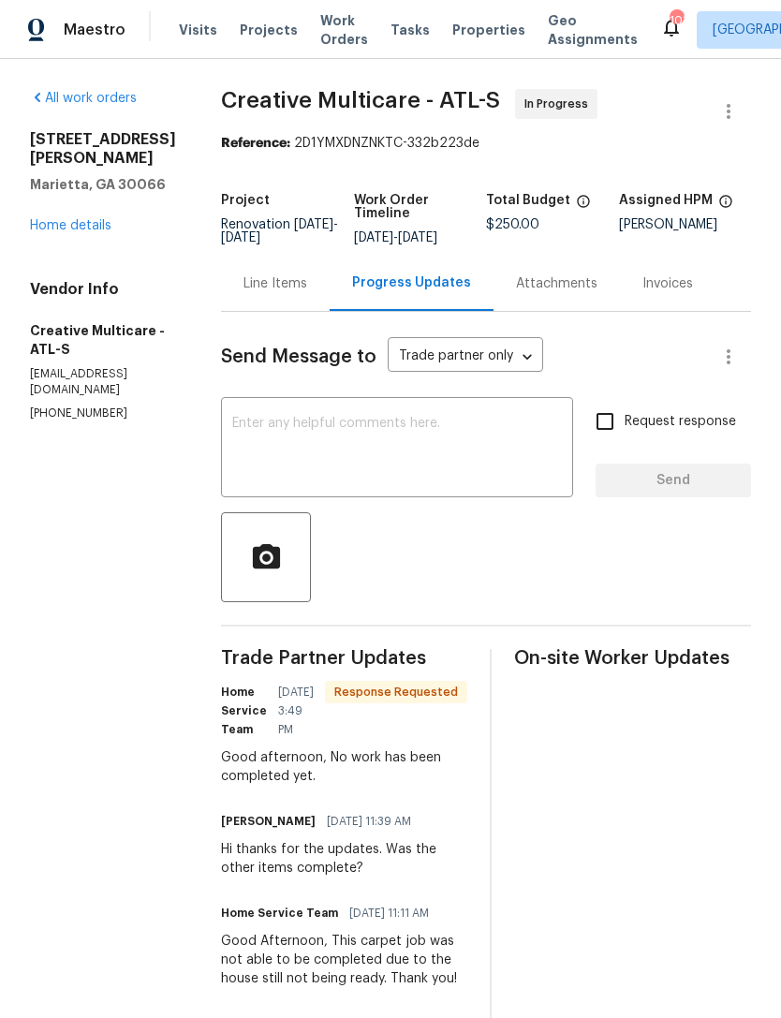
scroll to position [0, 0]
click at [79, 219] on link "Home details" at bounding box center [71, 225] width 82 height 13
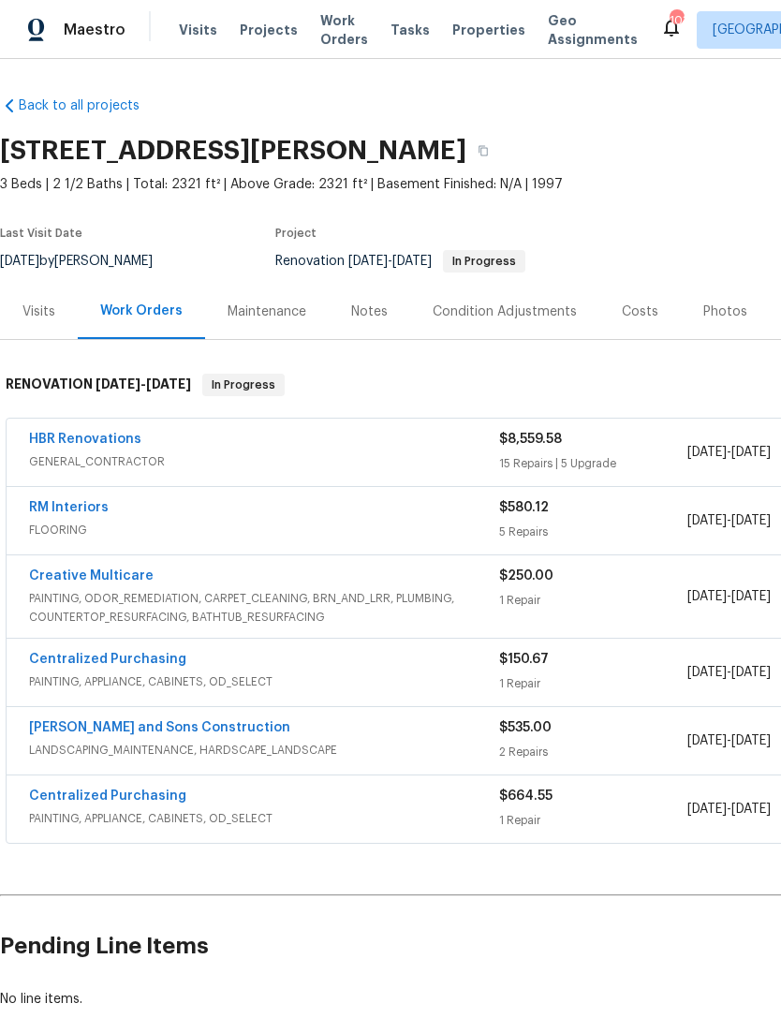
click at [94, 577] on link "Creative Multicare" at bounding box center [91, 576] width 125 height 13
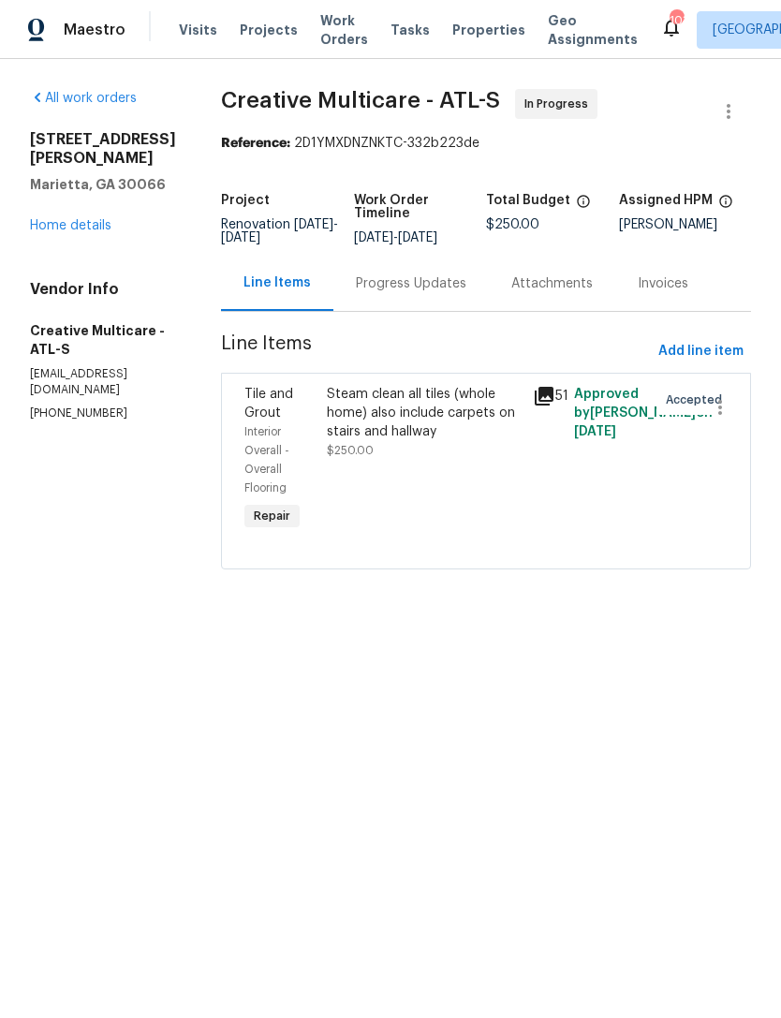
click at [439, 293] on div "Progress Updates" at bounding box center [411, 283] width 111 height 19
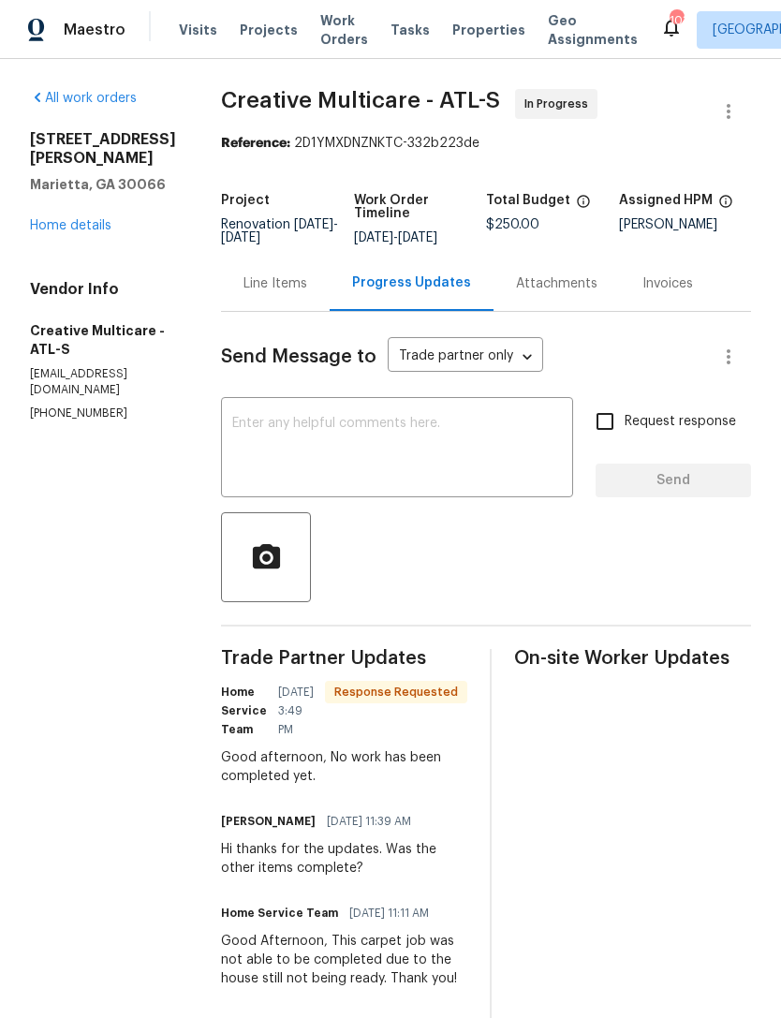
click at [408, 451] on textarea at bounding box center [397, 450] width 330 height 66
click at [373, 442] on textarea at bounding box center [397, 450] width 330 height 66
paste textarea "Good Afternoon, Please see the attached pictures. The technician went out to th…"
type textarea "Good Afternoon, Please see the attached pictures. The technician went out to th…"
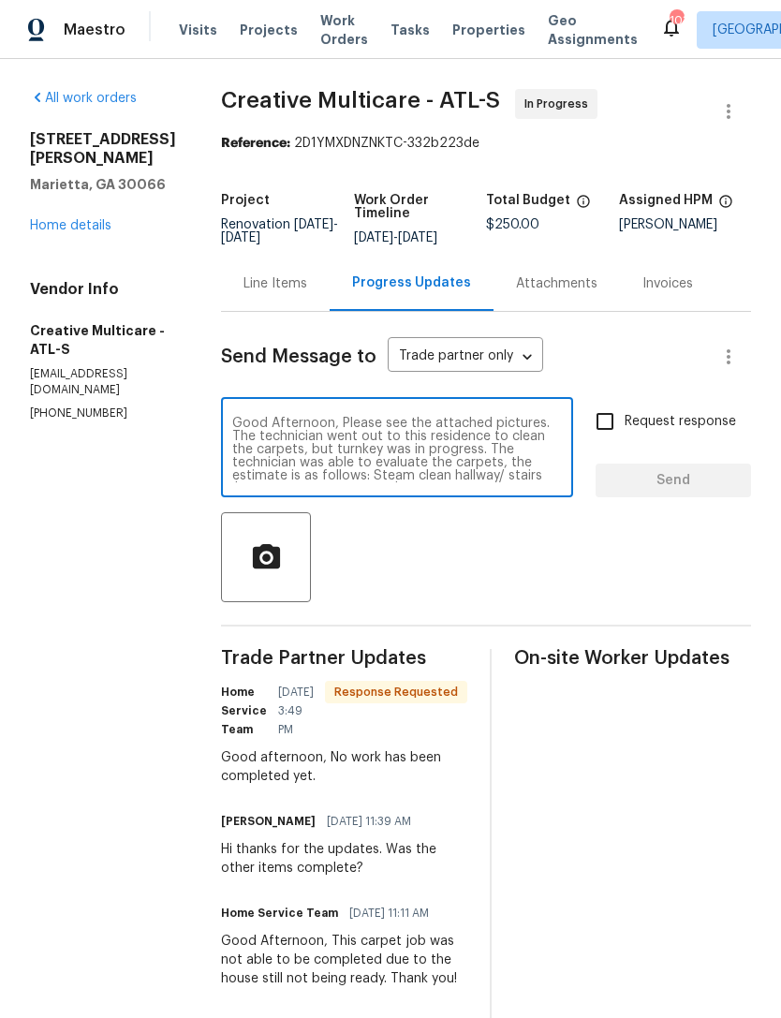
scroll to position [66, 0]
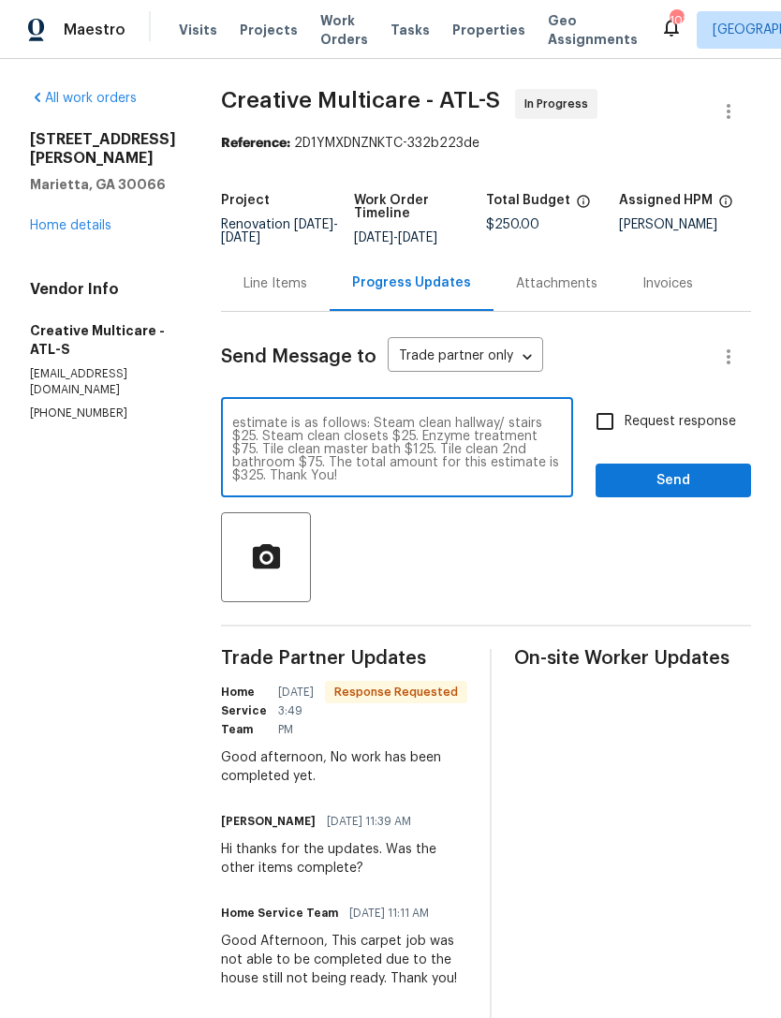
click at [307, 293] on div "Line Items" at bounding box center [276, 283] width 64 height 19
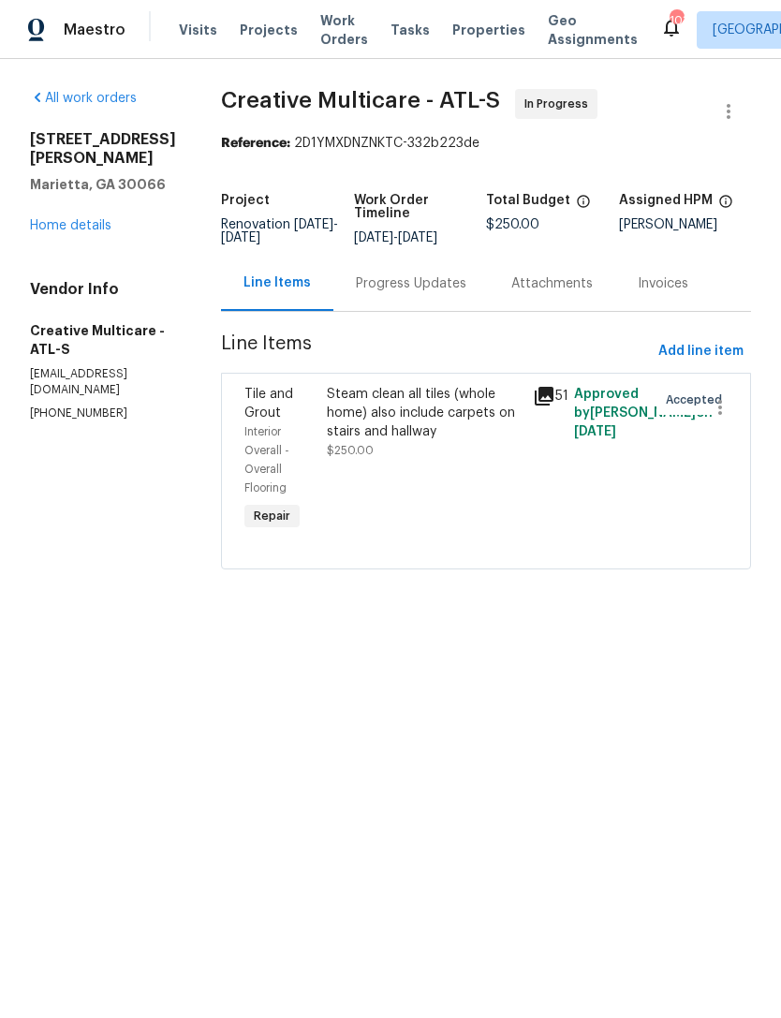
click at [293, 413] on span "Tile and Grout" at bounding box center [269, 404] width 49 height 32
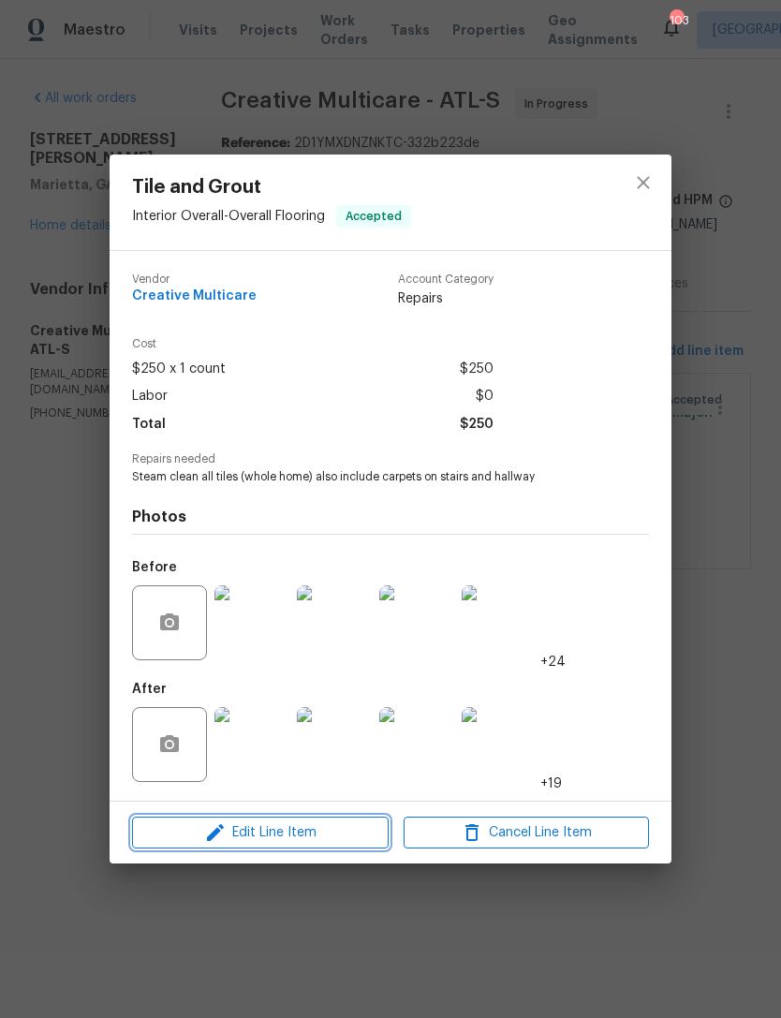
click at [330, 827] on span "Edit Line Item" at bounding box center [260, 833] width 245 height 23
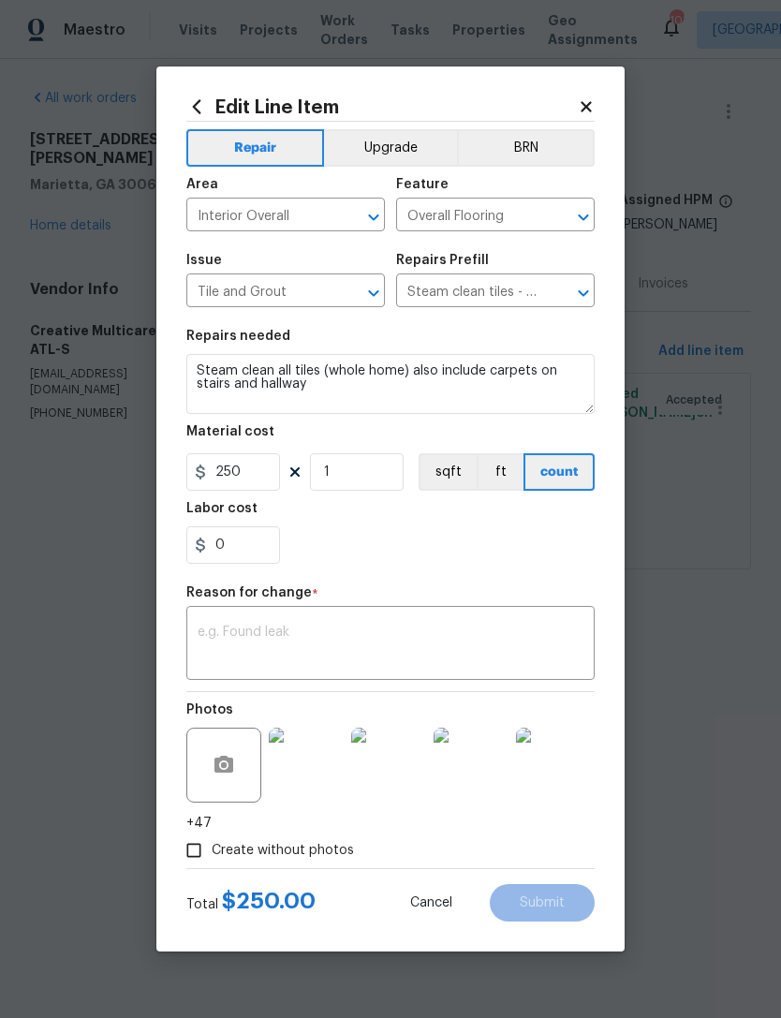
click at [374, 636] on textarea at bounding box center [391, 645] width 386 height 39
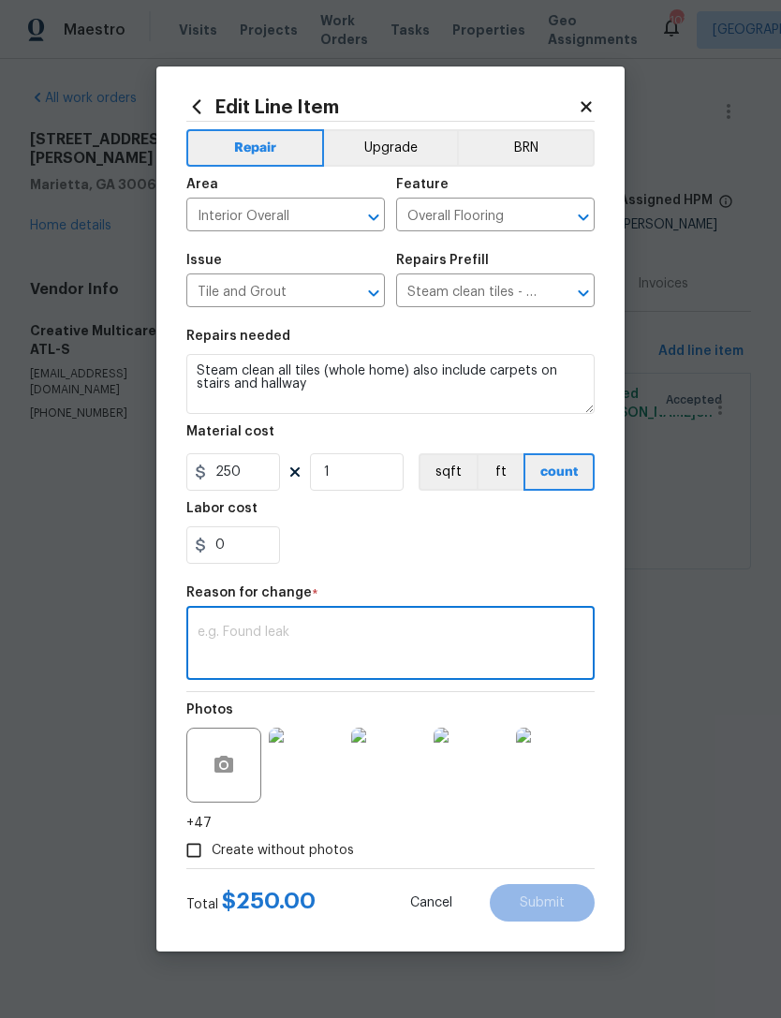
click at [356, 631] on textarea at bounding box center [391, 645] width 386 height 39
paste textarea "Good Afternoon, Please see the attached pictures. The technician went out to th…"
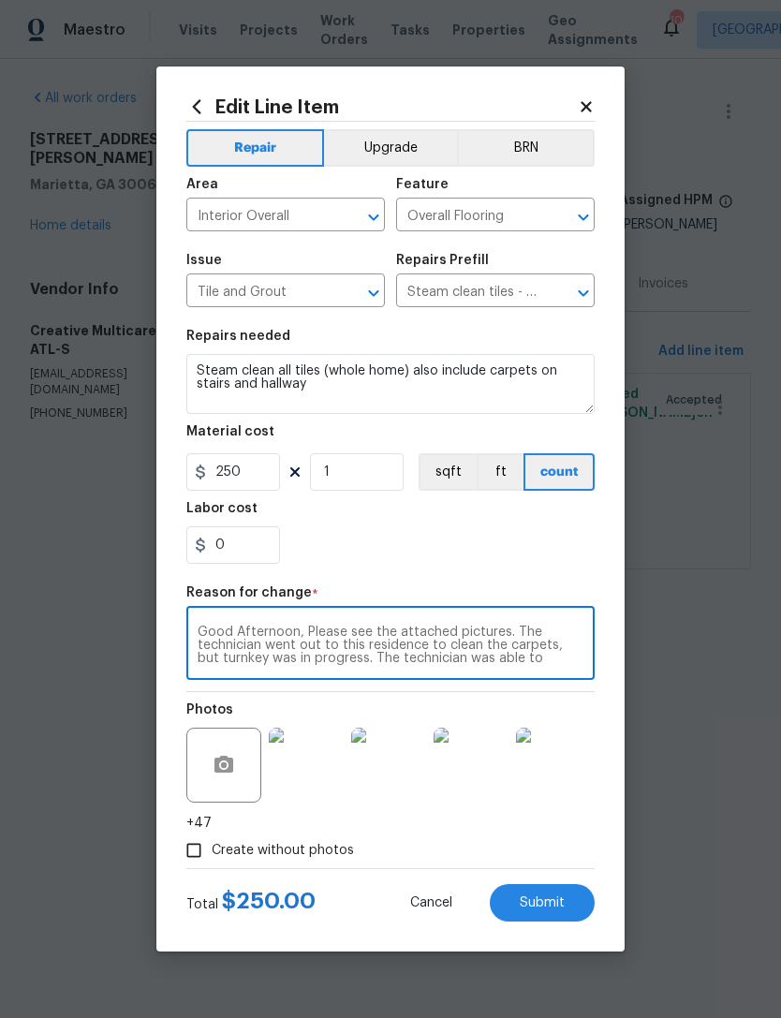
scroll to position [52, 0]
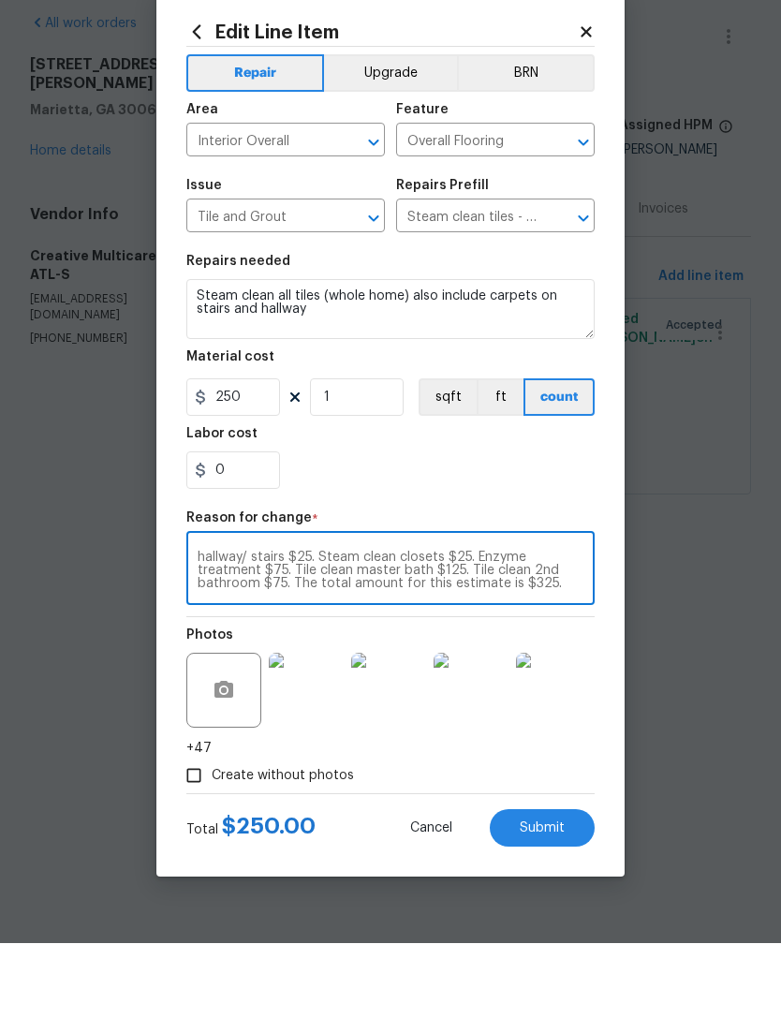
type textarea "Good Afternoon, Please see the attached pictures. The technician went out to th…"
click at [259, 453] on input "250" at bounding box center [233, 471] width 94 height 37
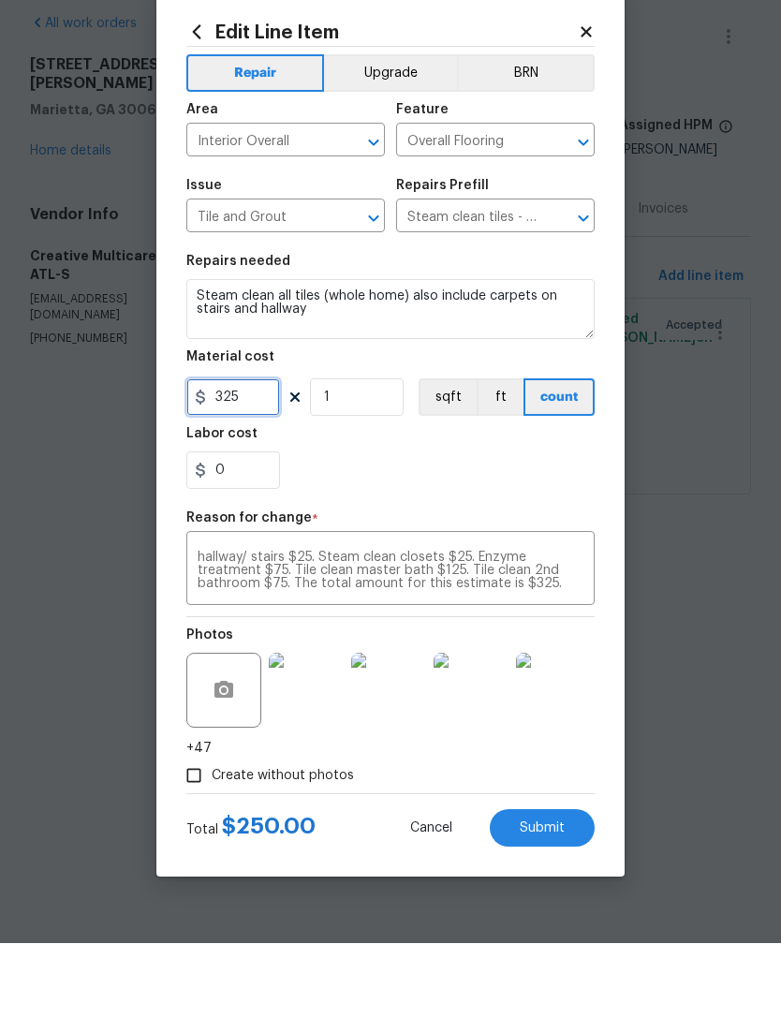
type input "325"
click at [462, 527] on div "0" at bounding box center [390, 545] width 408 height 37
click at [550, 902] on span "Submit" at bounding box center [542, 904] width 45 height 14
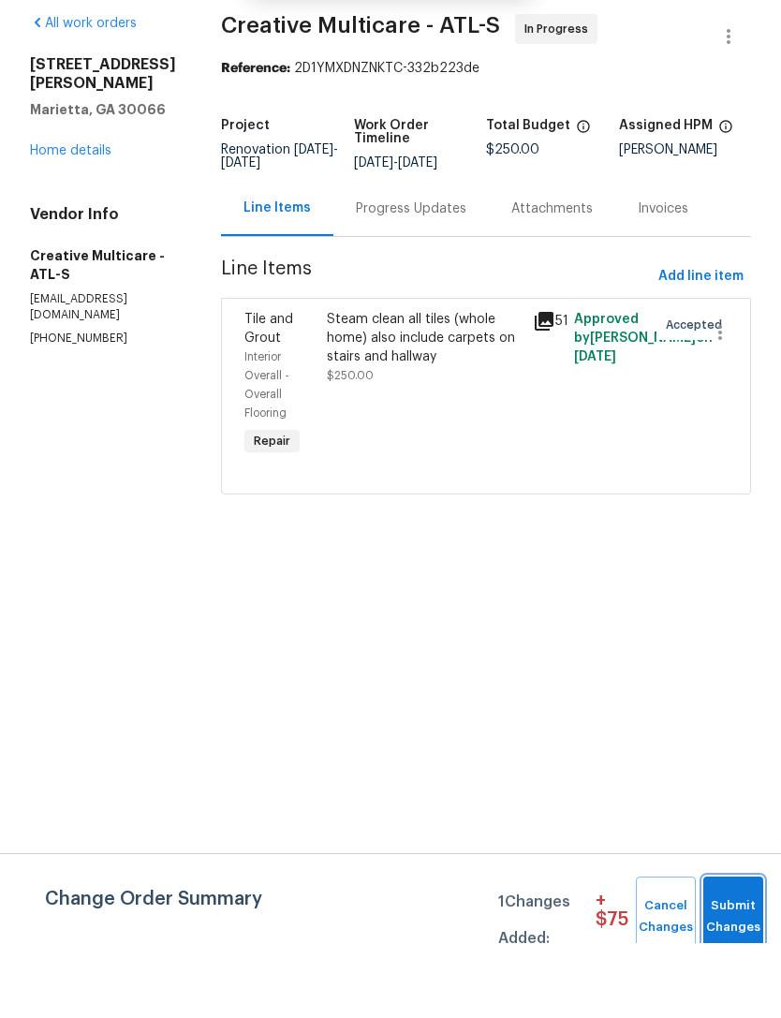
click at [728, 967] on button "Submit Changes" at bounding box center [734, 992] width 60 height 81
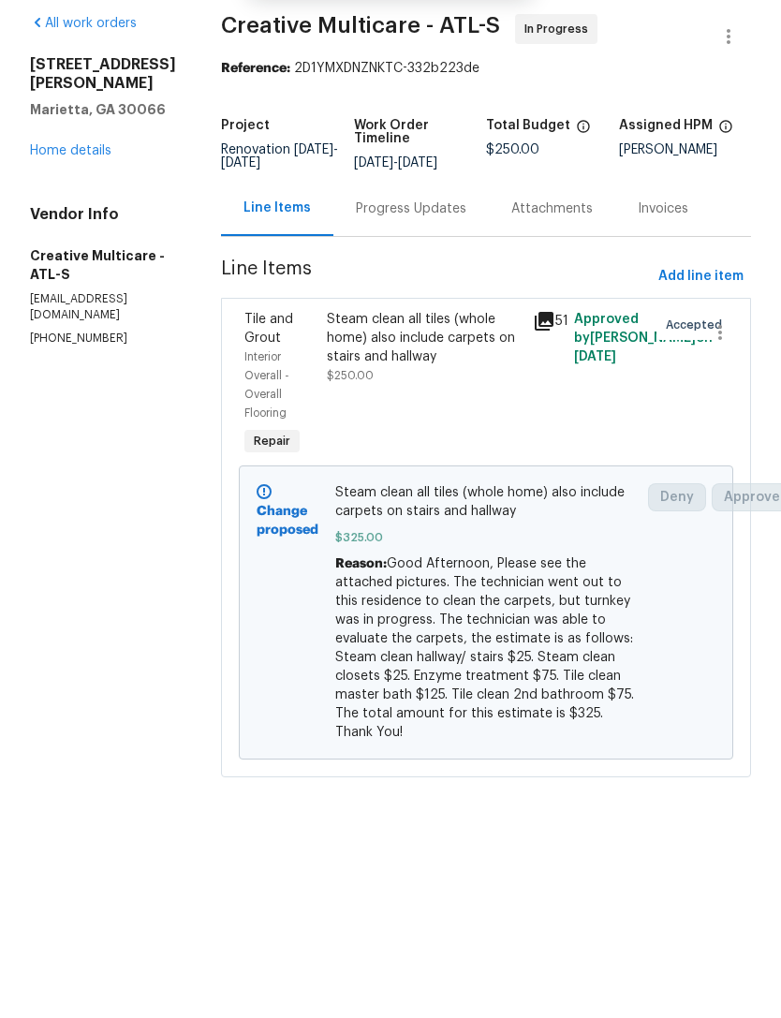
click at [111, 219] on link "Home details" at bounding box center [71, 225] width 82 height 13
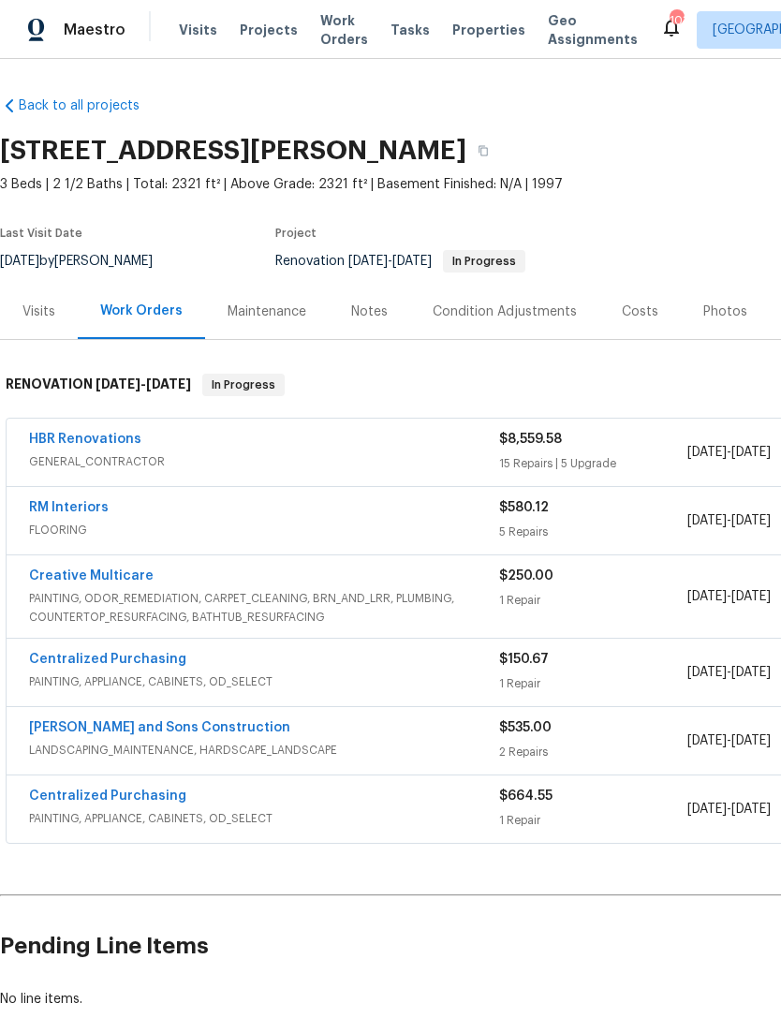
click at [107, 571] on link "Creative Multicare" at bounding box center [91, 576] width 125 height 13
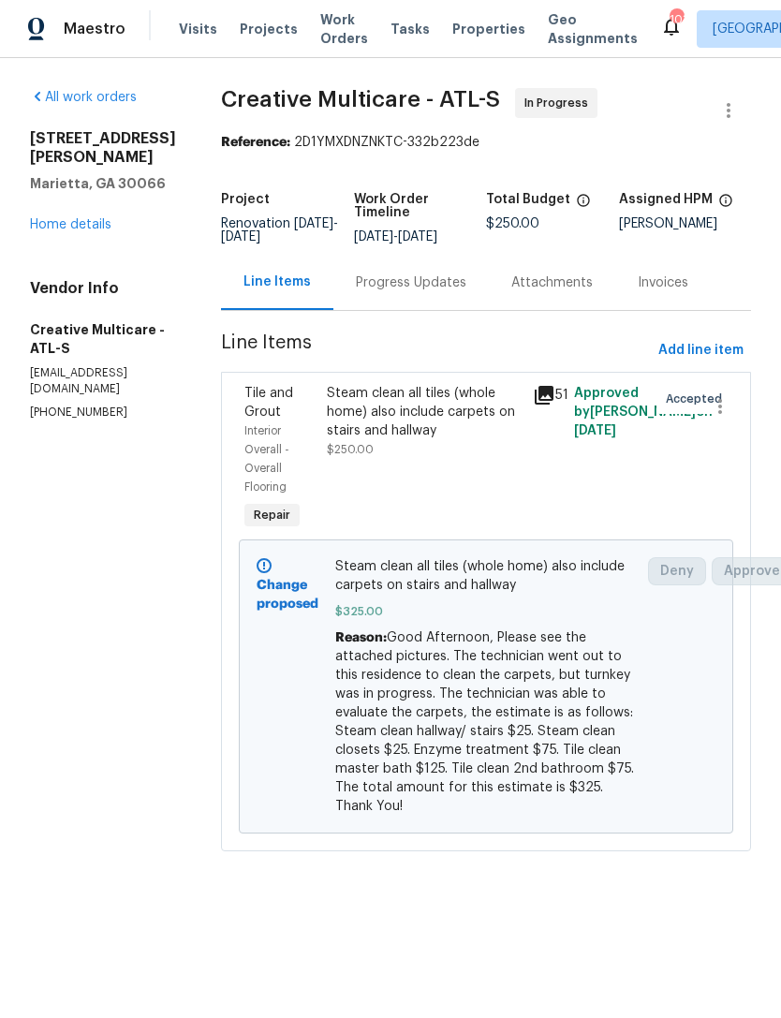
click at [437, 293] on div "Progress Updates" at bounding box center [411, 283] width 111 height 19
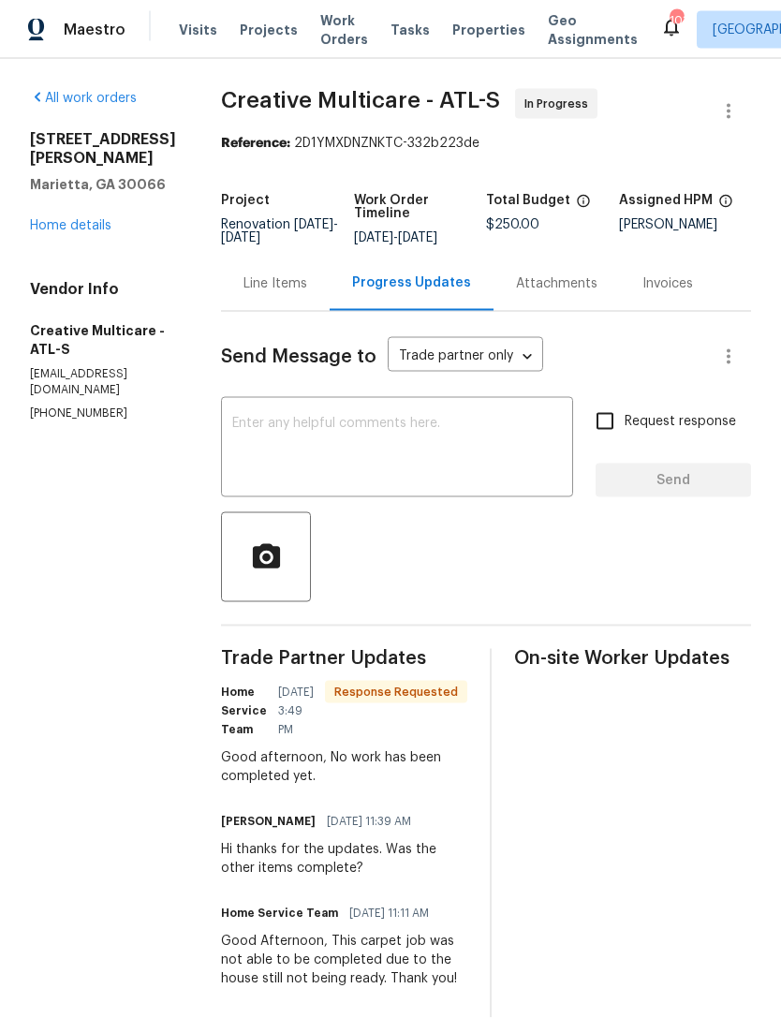
click at [413, 452] on textarea at bounding box center [397, 450] width 330 height 66
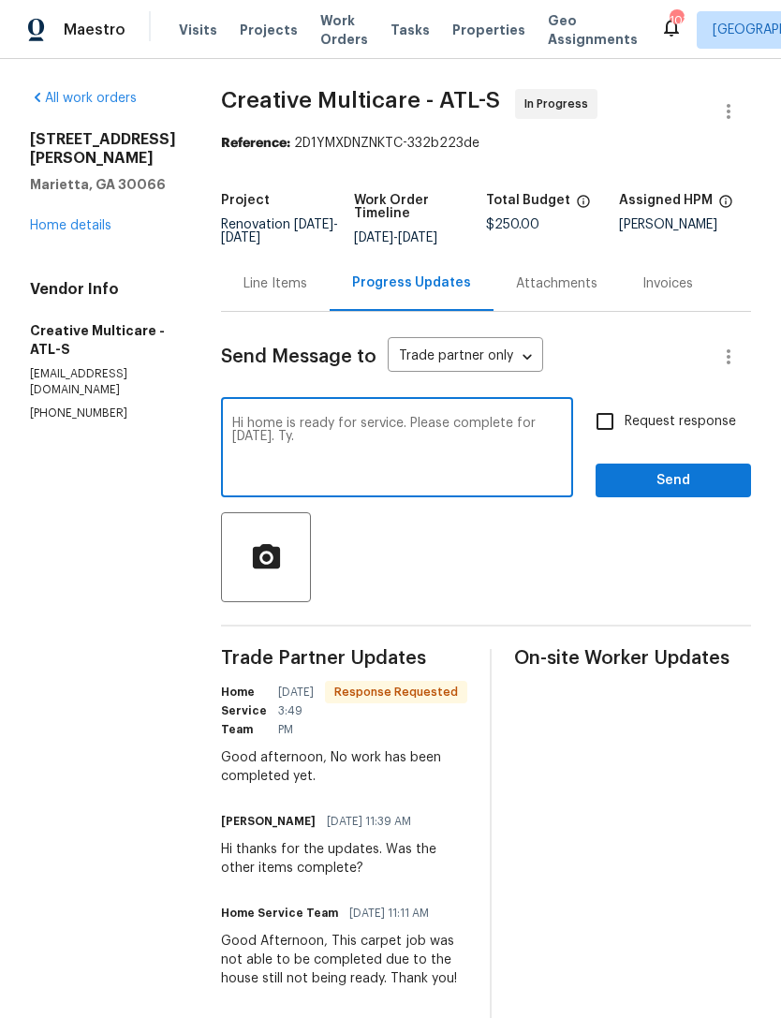
type textarea "Hi home is ready for service. Please complete for tomorrow. Ty."
click at [605, 437] on input "Request response" at bounding box center [605, 421] width 39 height 39
checkbox input "true"
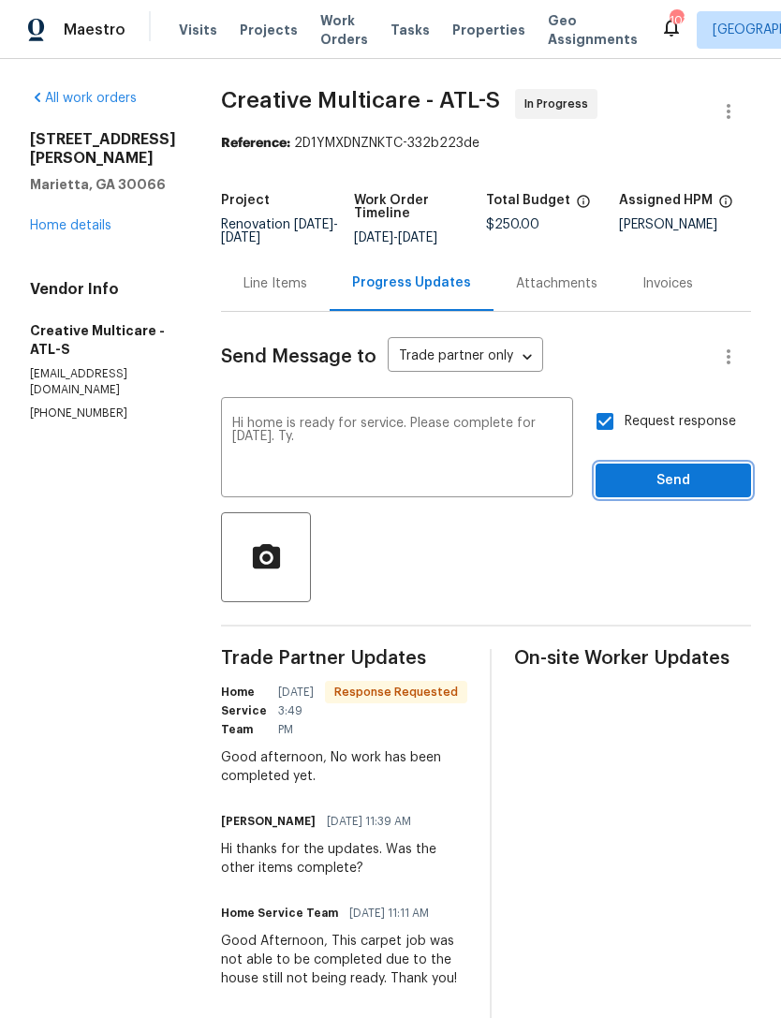
click at [654, 493] on span "Send" at bounding box center [674, 480] width 126 height 23
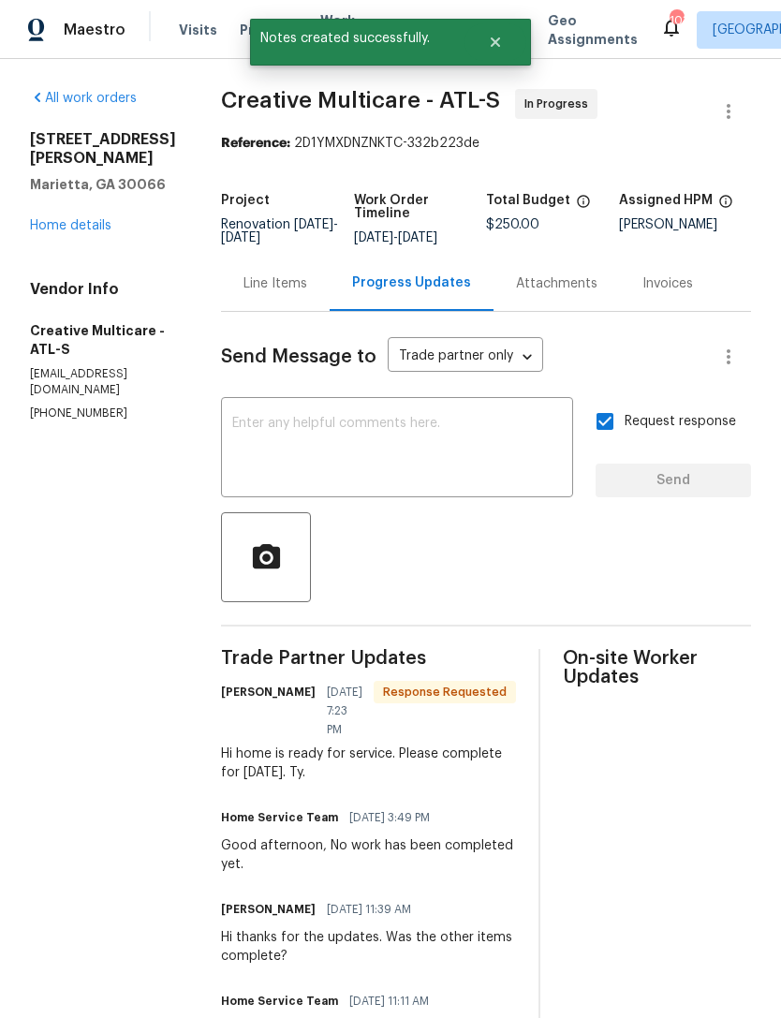
click at [68, 219] on link "Home details" at bounding box center [71, 225] width 82 height 13
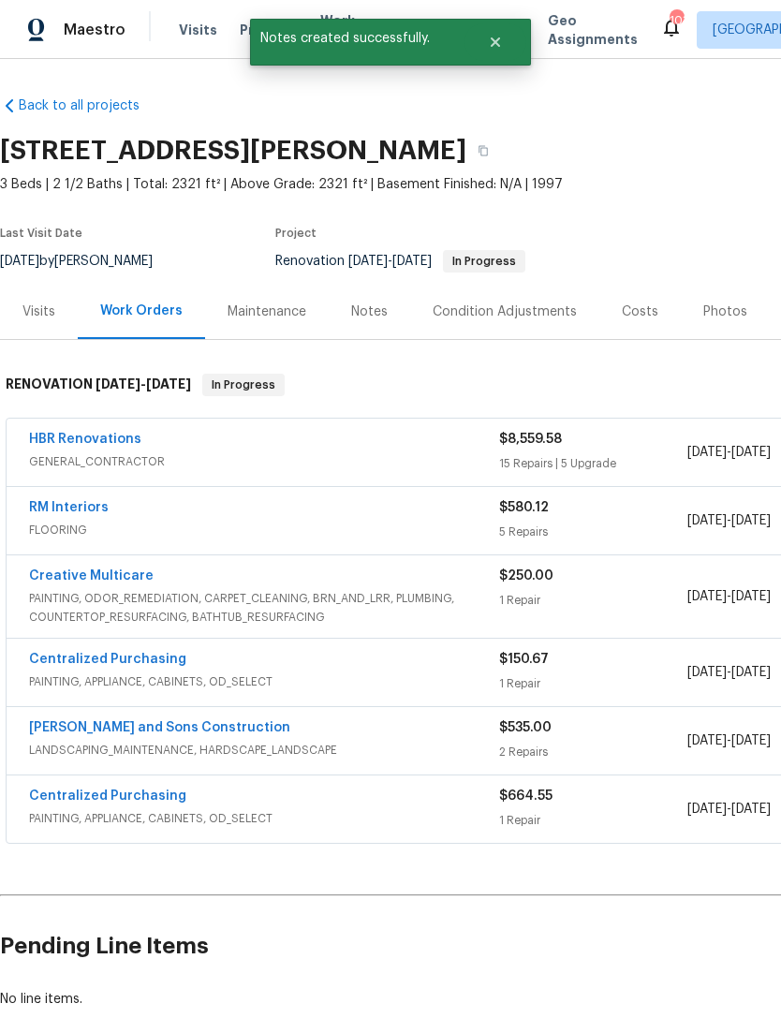
click at [364, 304] on div "Notes" at bounding box center [369, 312] width 37 height 19
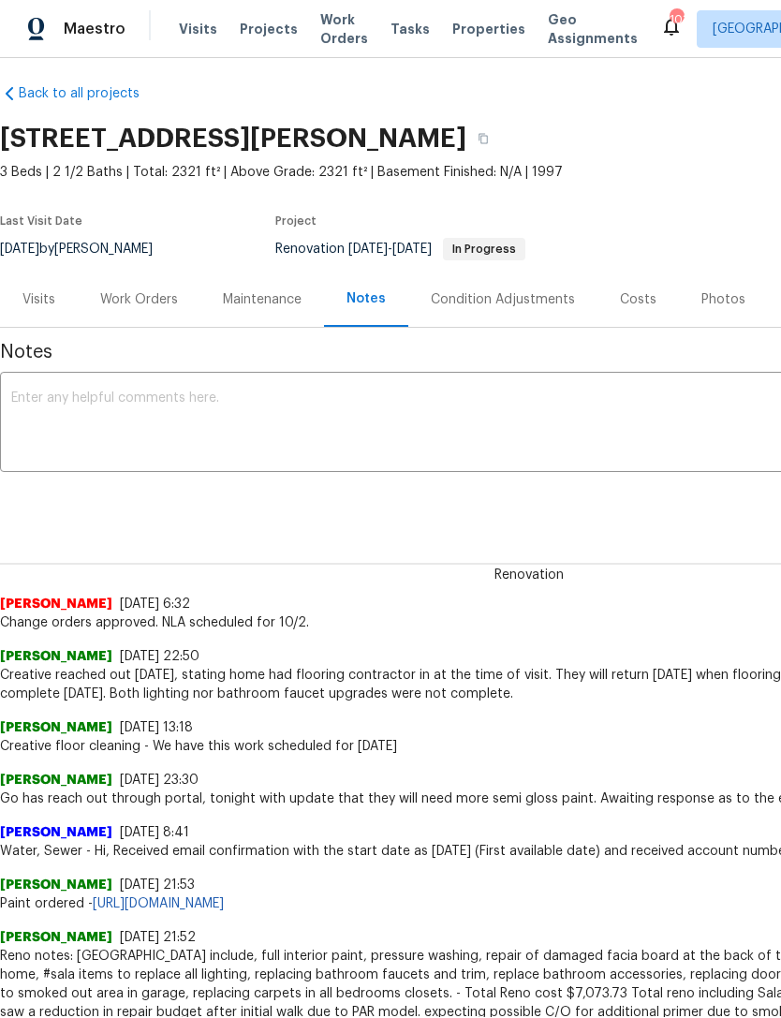
scroll to position [11, 0]
click at [39, 290] on div "Visits" at bounding box center [38, 299] width 33 height 19
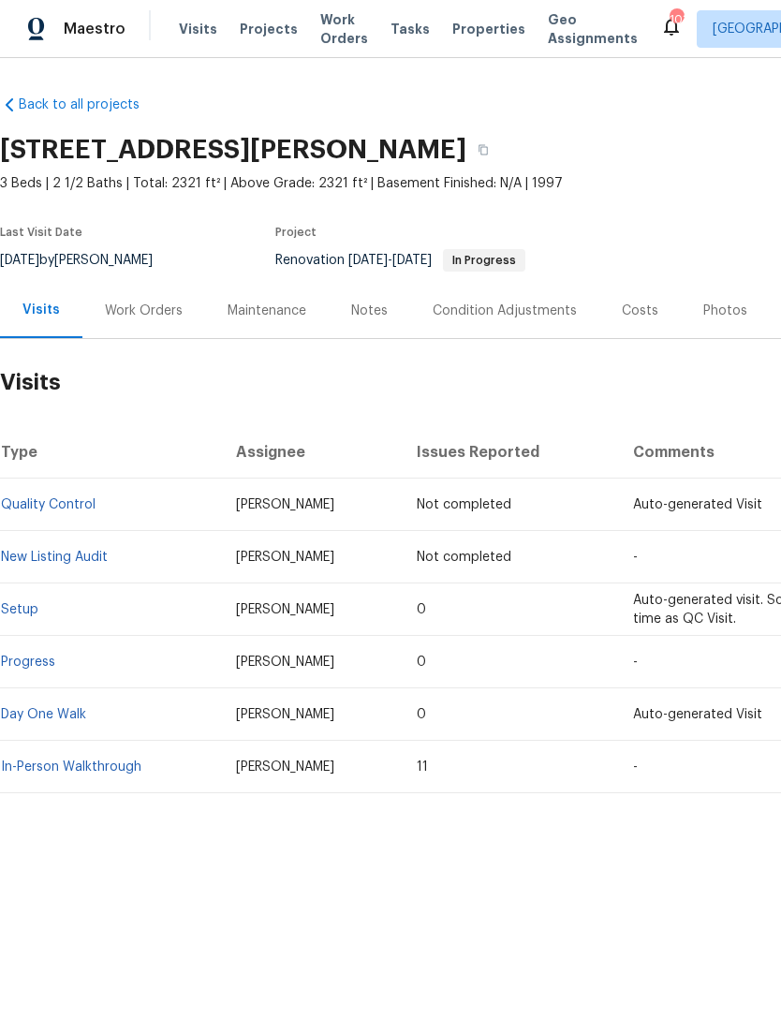
click at [157, 311] on div "Work Orders" at bounding box center [144, 312] width 78 height 19
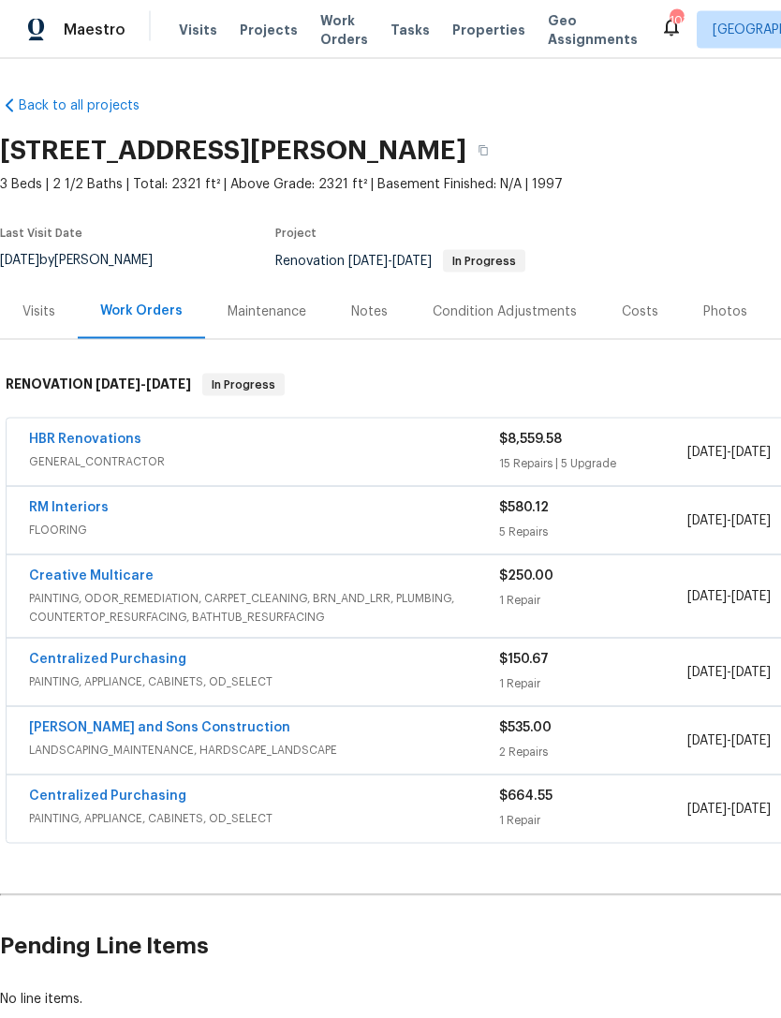
click at [647, 304] on div "Costs" at bounding box center [640, 312] width 37 height 19
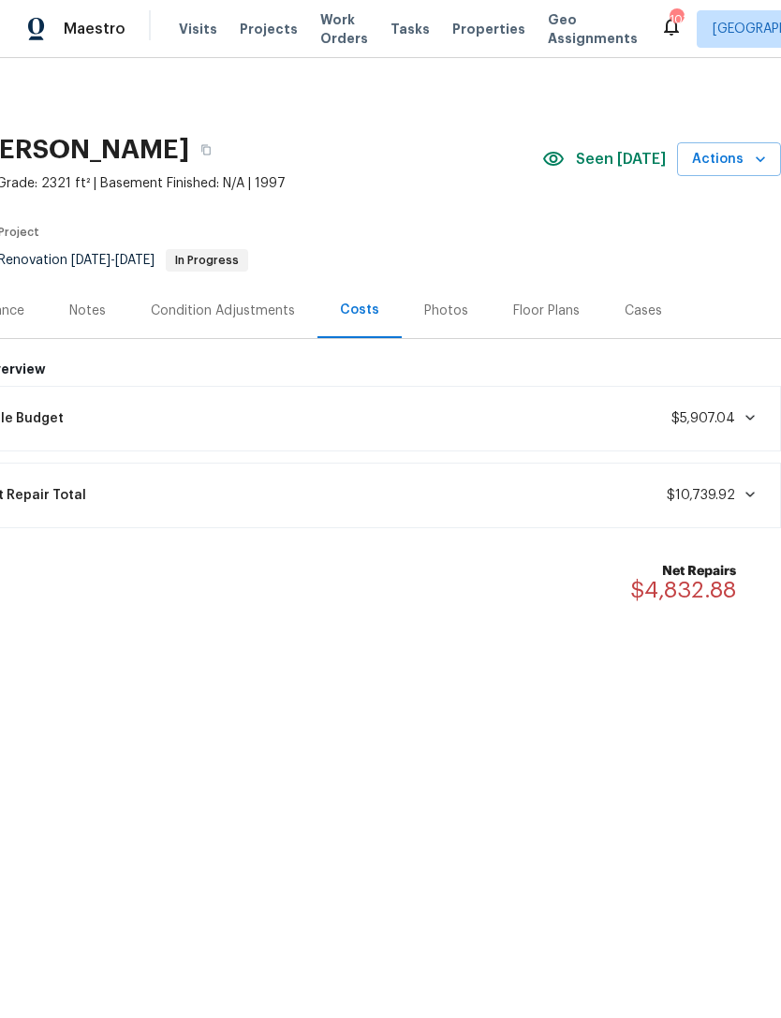
scroll to position [0, 277]
click at [449, 307] on div "Photos" at bounding box center [446, 312] width 44 height 19
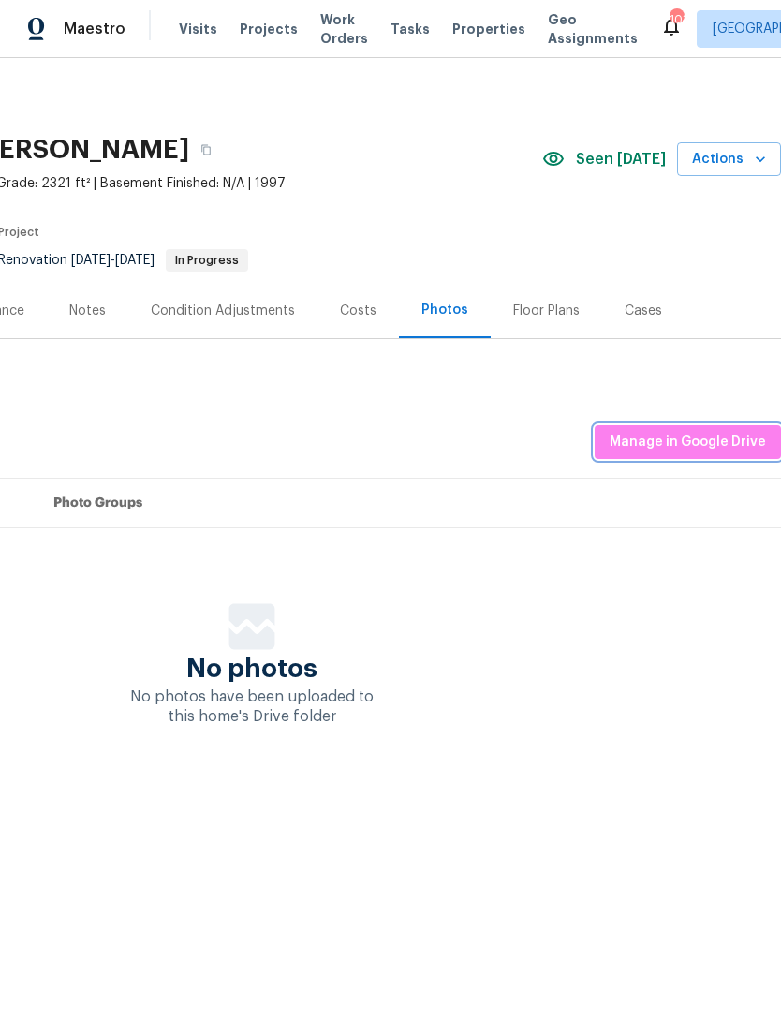
click at [692, 444] on span "Manage in Google Drive" at bounding box center [688, 443] width 156 height 23
